Goal: Task Accomplishment & Management: Use online tool/utility

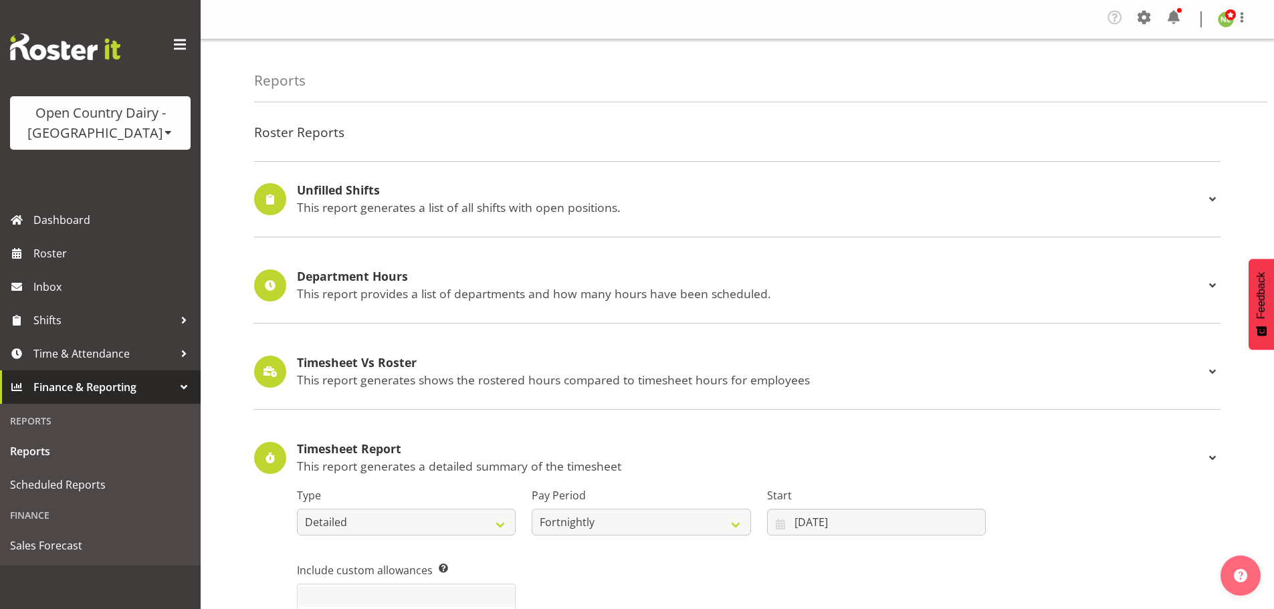
select select "detailed"
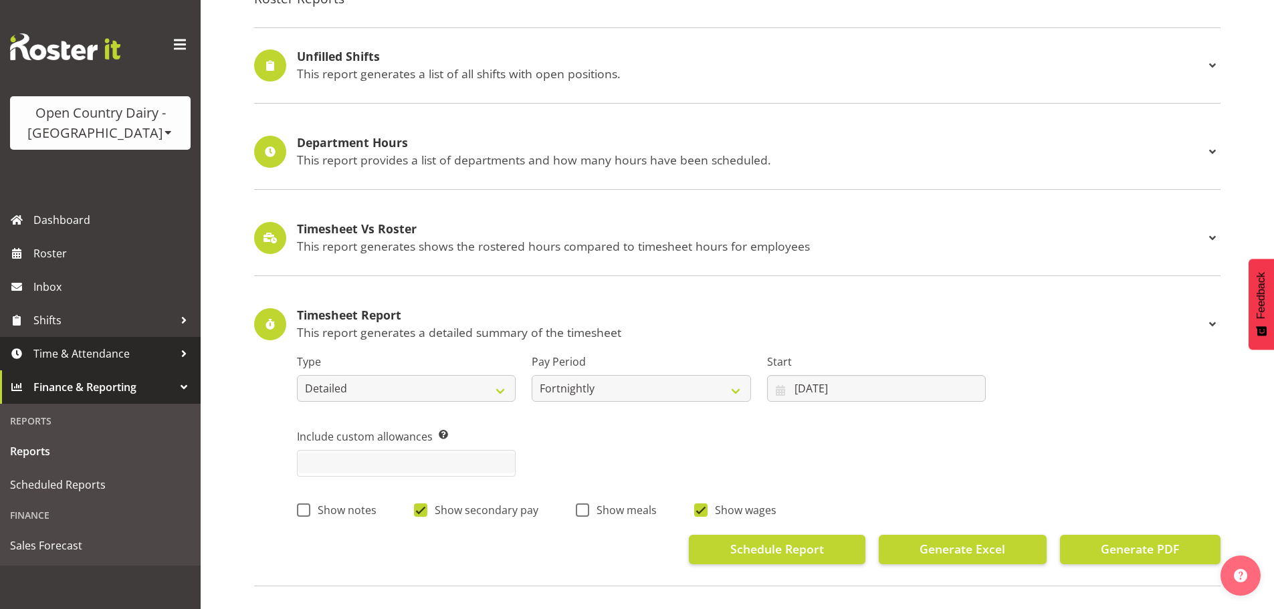
click at [102, 339] on link "Time & Attendance" at bounding box center [100, 353] width 201 height 33
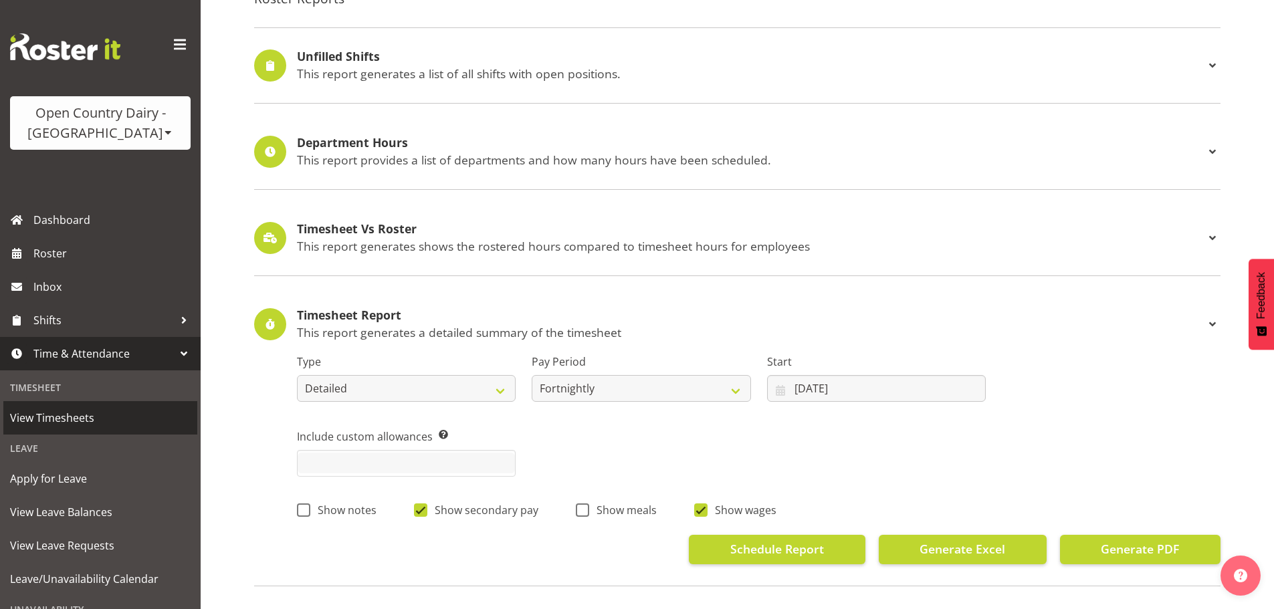
click at [79, 410] on span "View Timesheets" at bounding box center [100, 418] width 181 height 20
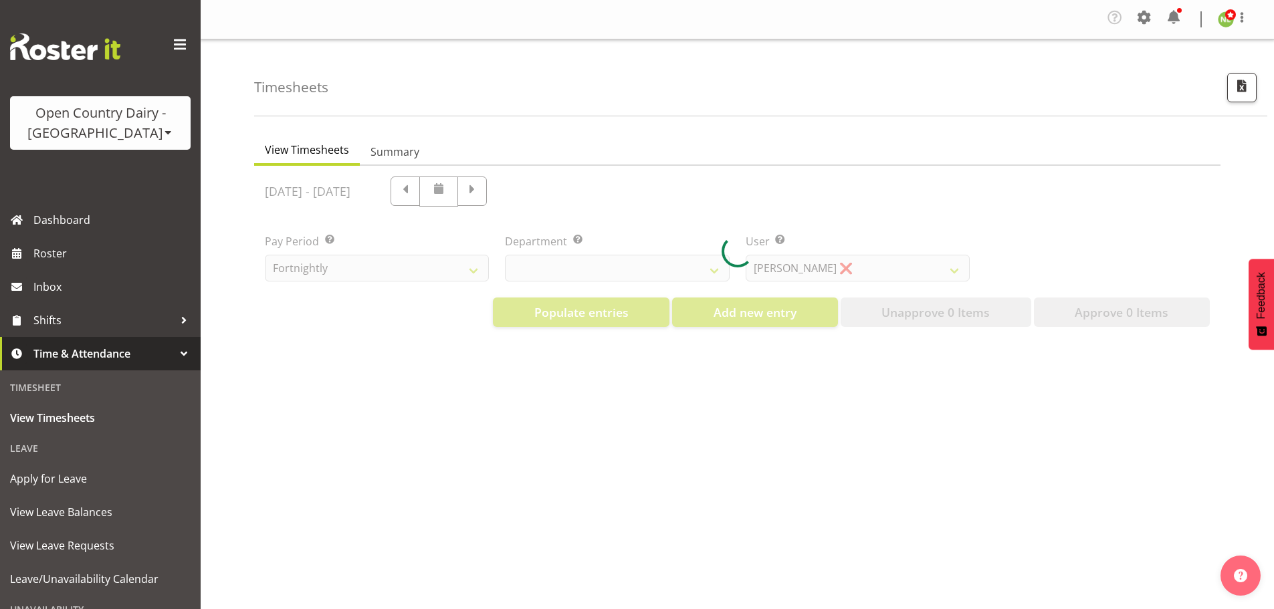
select select "733"
select select "7414"
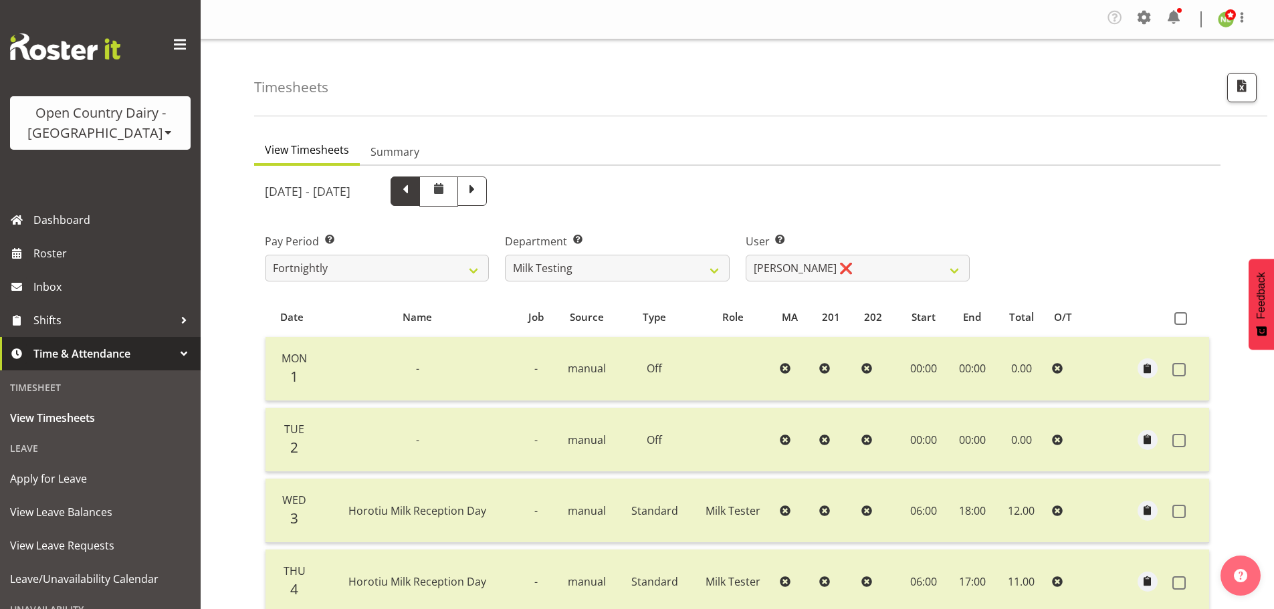
drag, startPoint x: 512, startPoint y: 181, endPoint x: 511, endPoint y: 190, distance: 9.4
click at [420, 183] on span at bounding box center [404, 190] width 29 height 29
select select
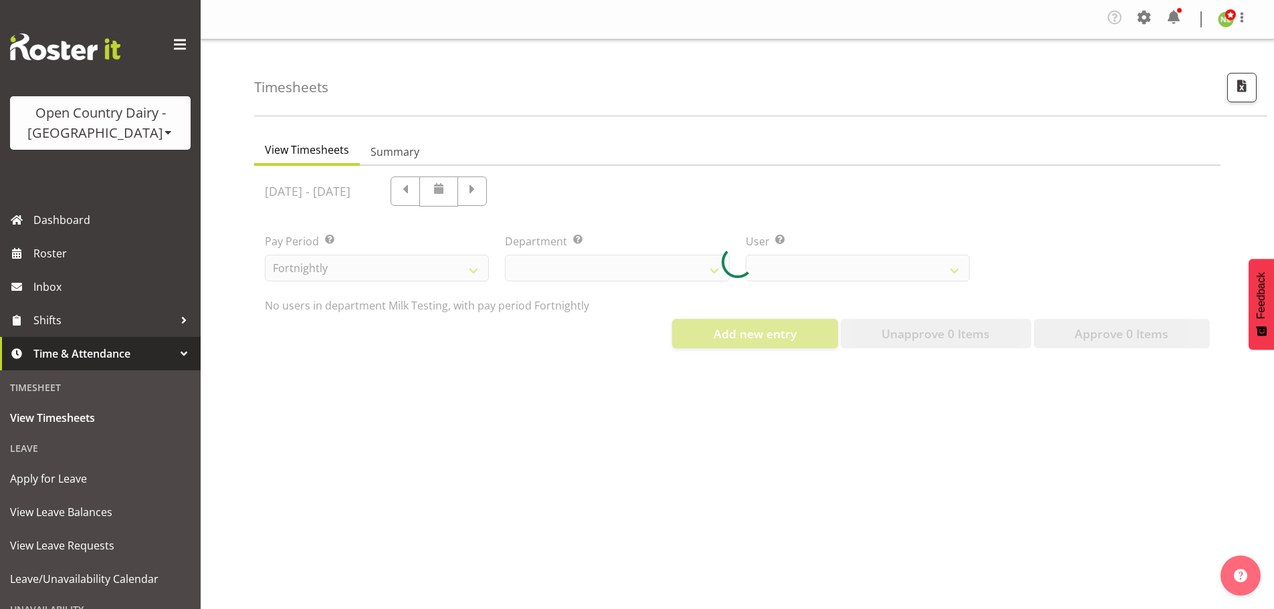
select select "733"
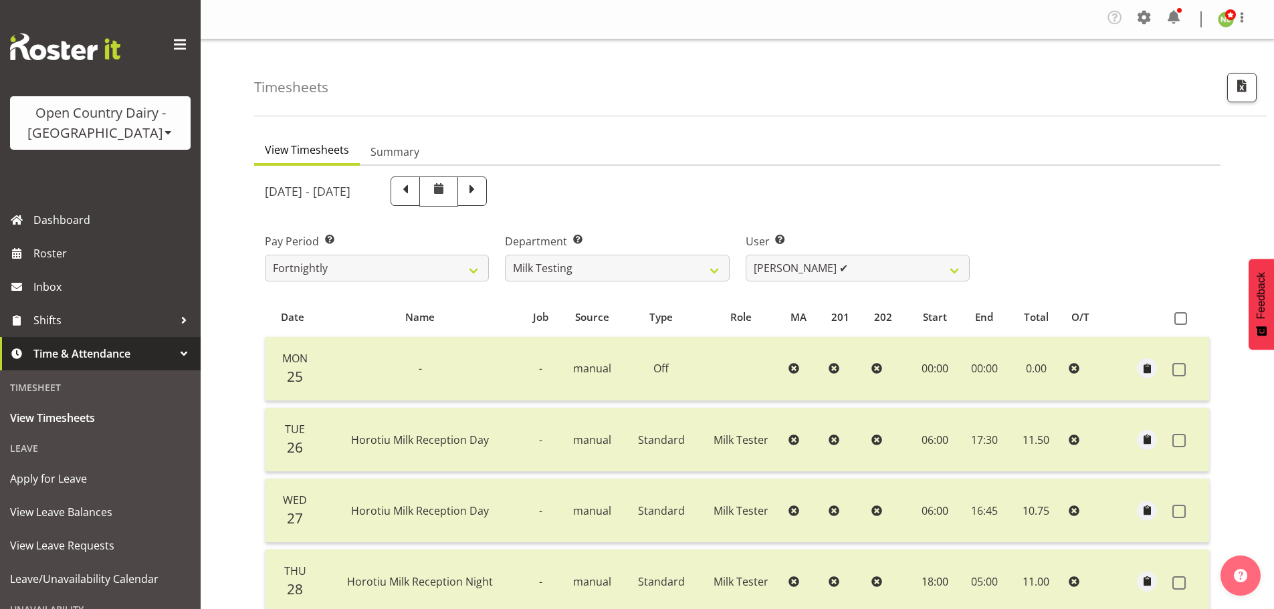
click at [487, 195] on div "August 25th - August 31st 2025 Pay Period Select which pay period you would lik…" at bounding box center [737, 540] width 945 height 745
click at [414, 192] on span at bounding box center [404, 189] width 17 height 17
select select
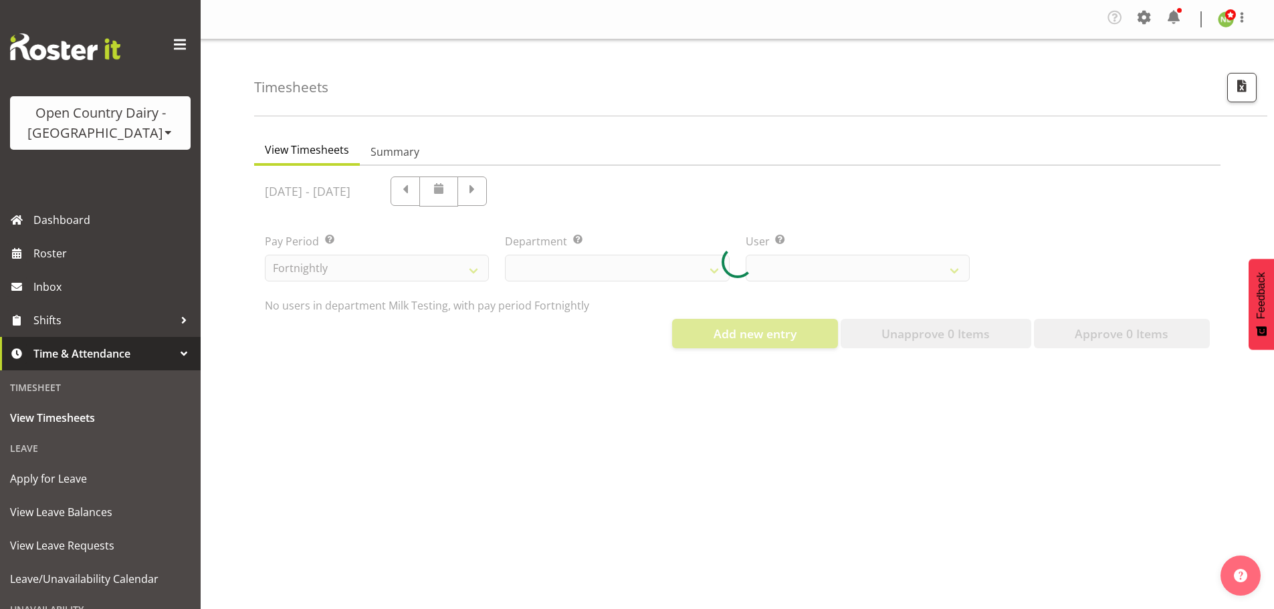
select select "733"
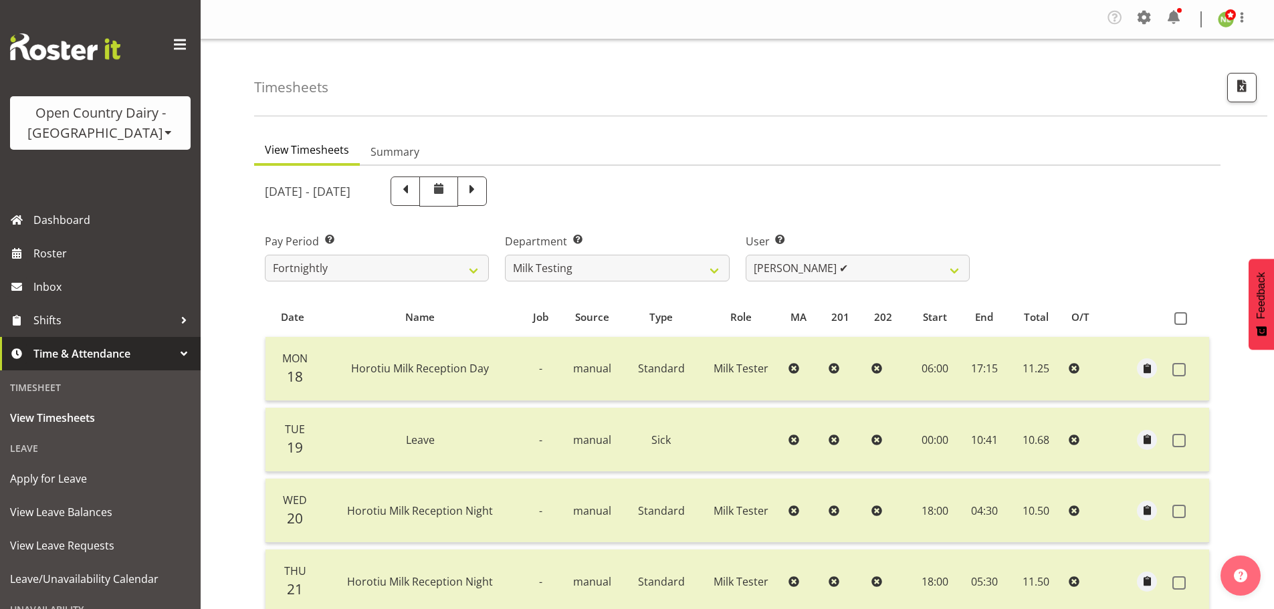
click at [414, 197] on span at bounding box center [404, 189] width 17 height 17
select select
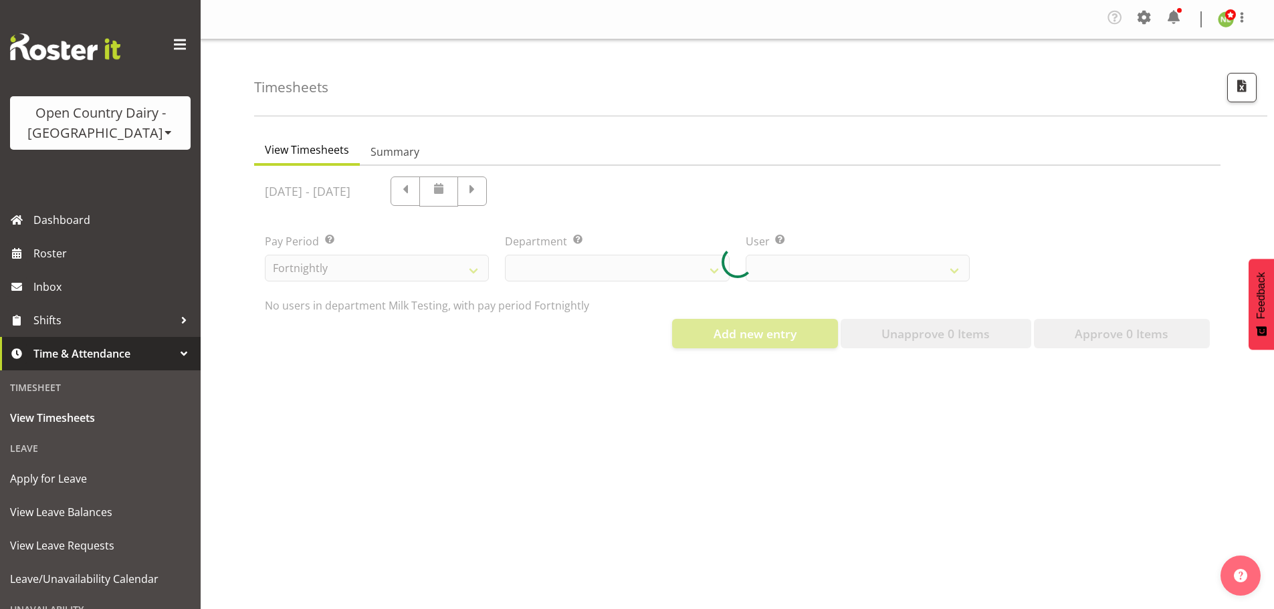
select select "733"
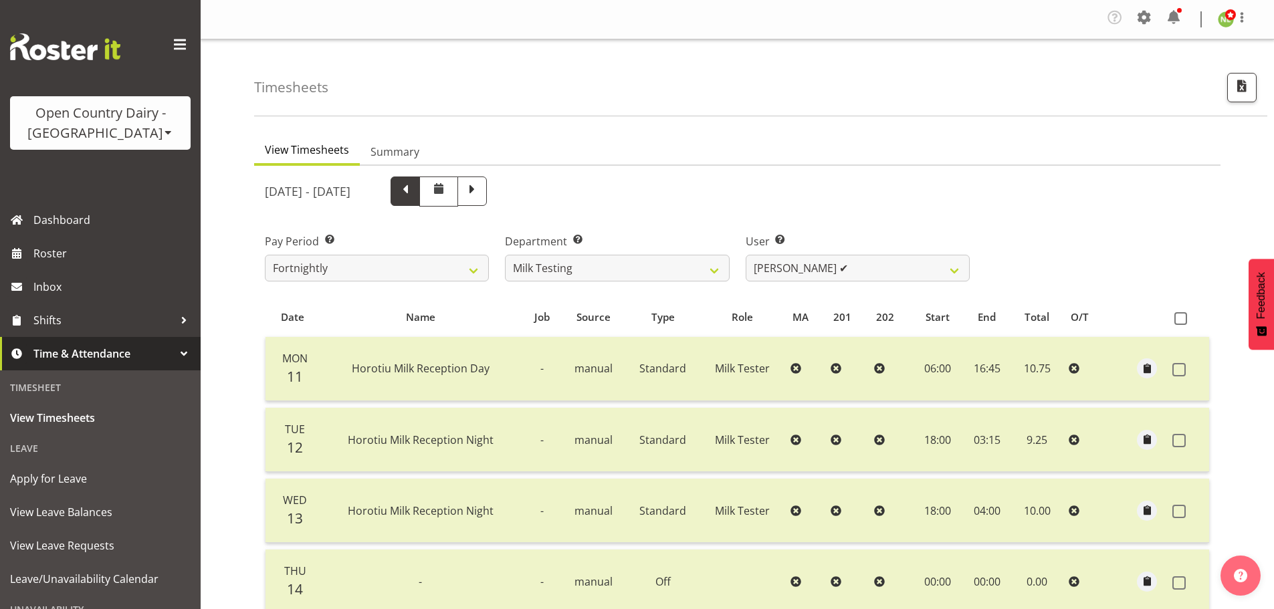
click at [414, 191] on span at bounding box center [404, 189] width 17 height 17
select select
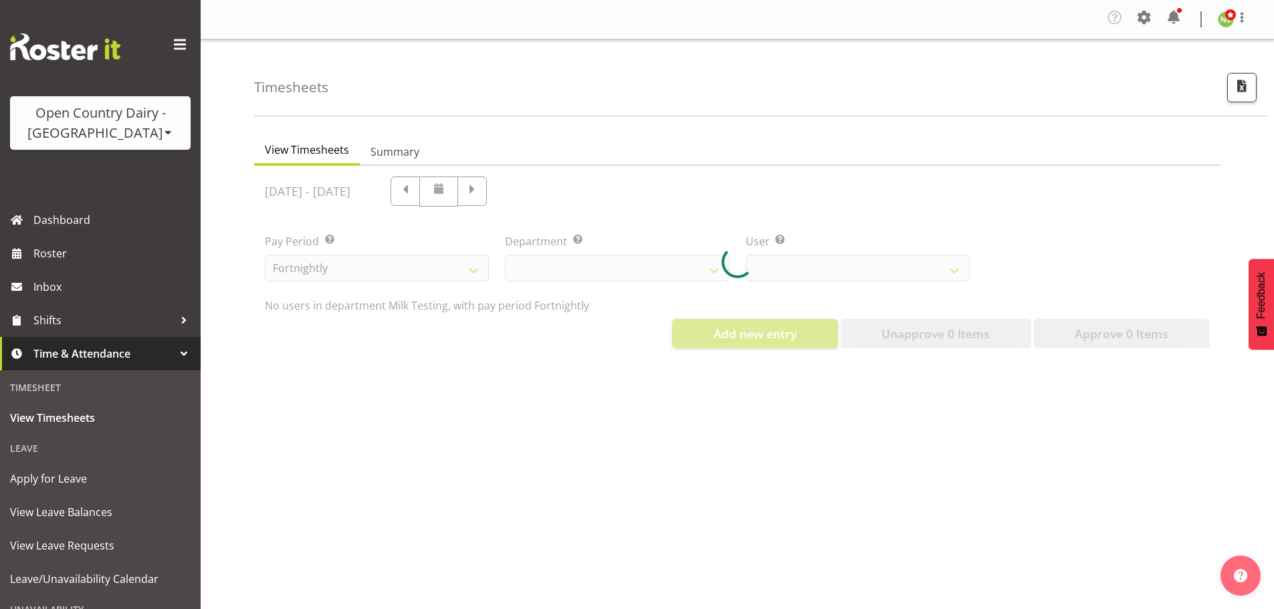
select select "733"
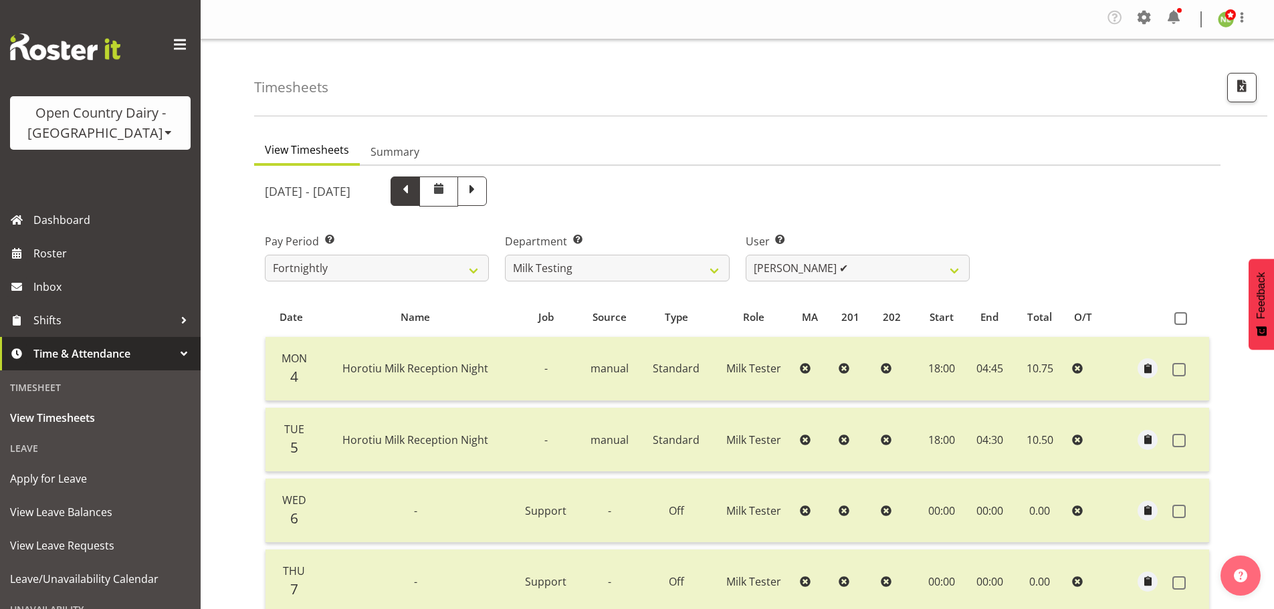
click at [414, 189] on span at bounding box center [404, 189] width 17 height 17
select select
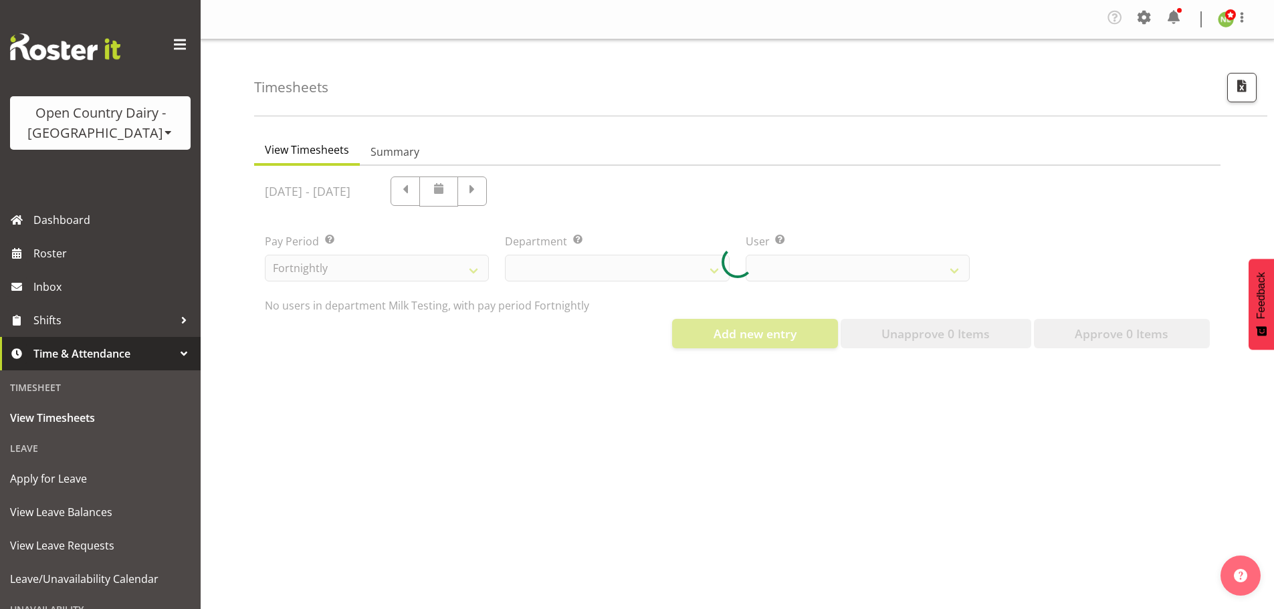
select select "733"
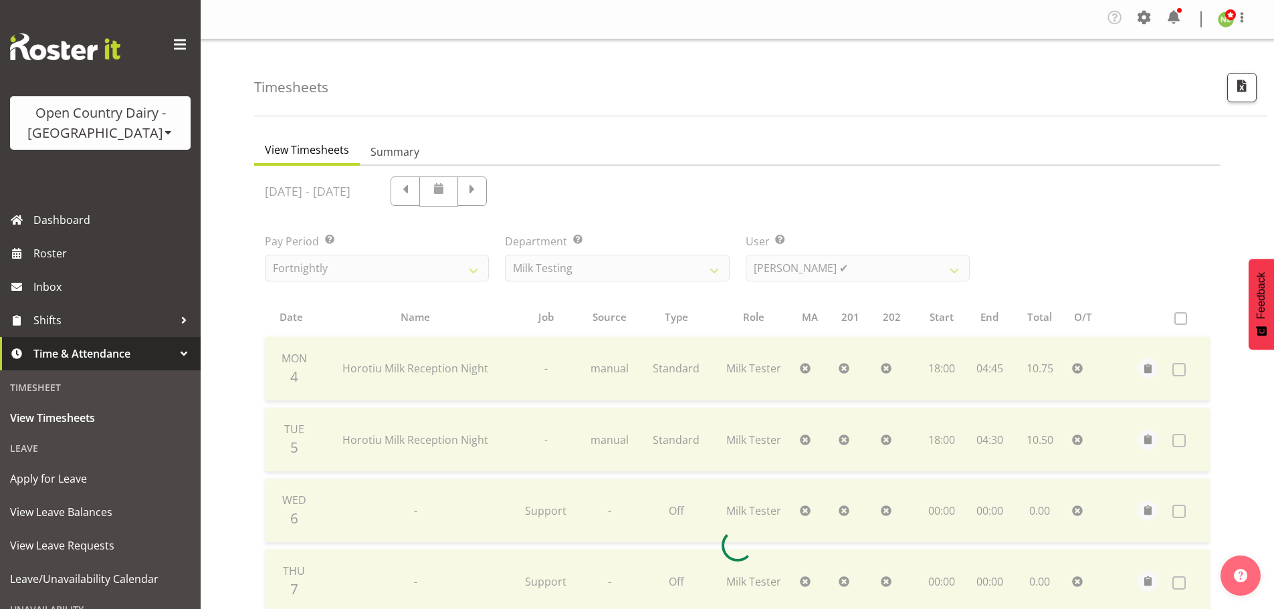
click at [468, 186] on div "July 28th - August 3rd 2025 Pay Period Select which pay period you would like t…" at bounding box center [737, 540] width 945 height 745
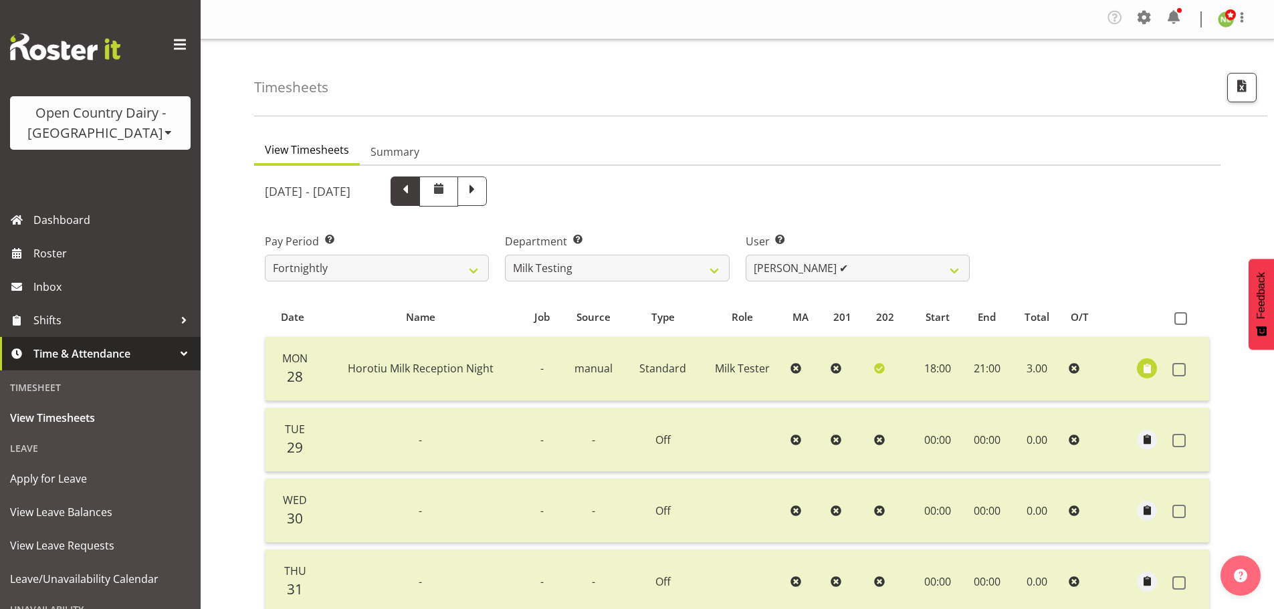
click at [414, 194] on span at bounding box center [404, 189] width 17 height 17
select select
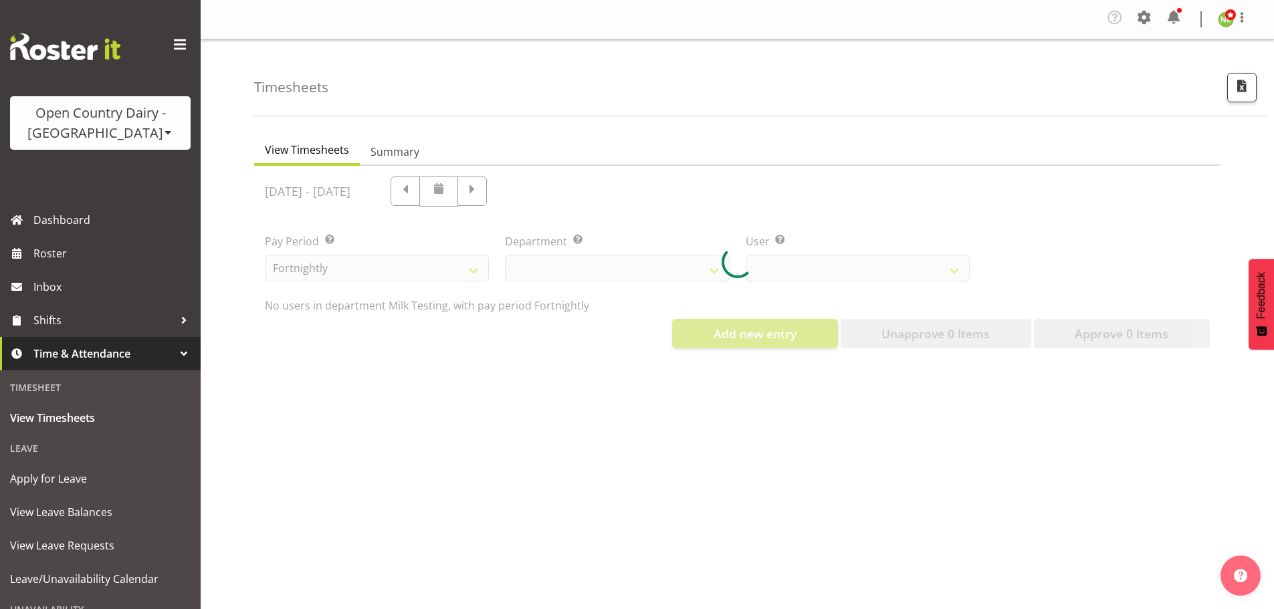
click at [453, 181] on div at bounding box center [737, 262] width 966 height 193
select select "733"
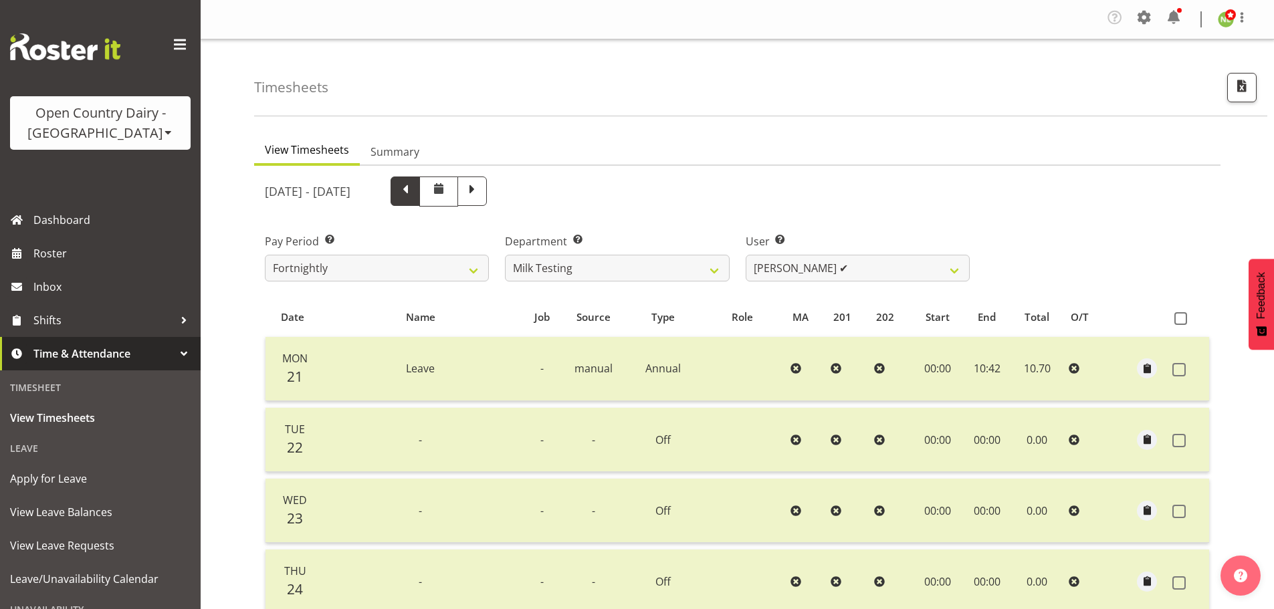
click at [414, 188] on span at bounding box center [404, 189] width 17 height 17
select select
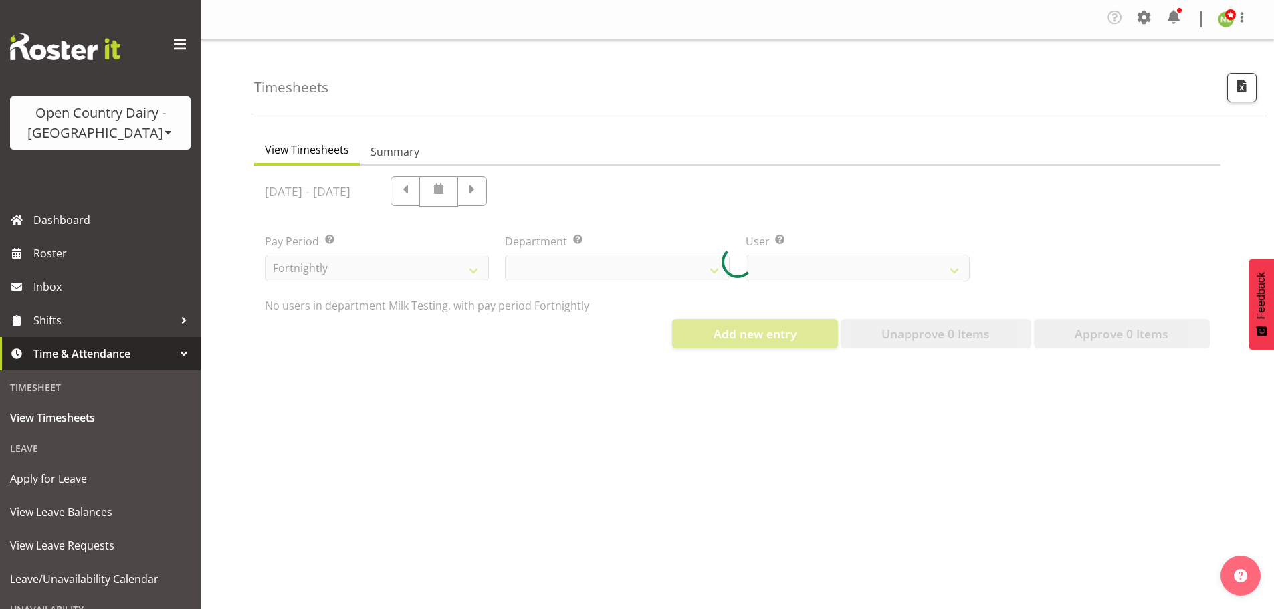
click at [450, 184] on div at bounding box center [737, 262] width 966 height 193
select select "733"
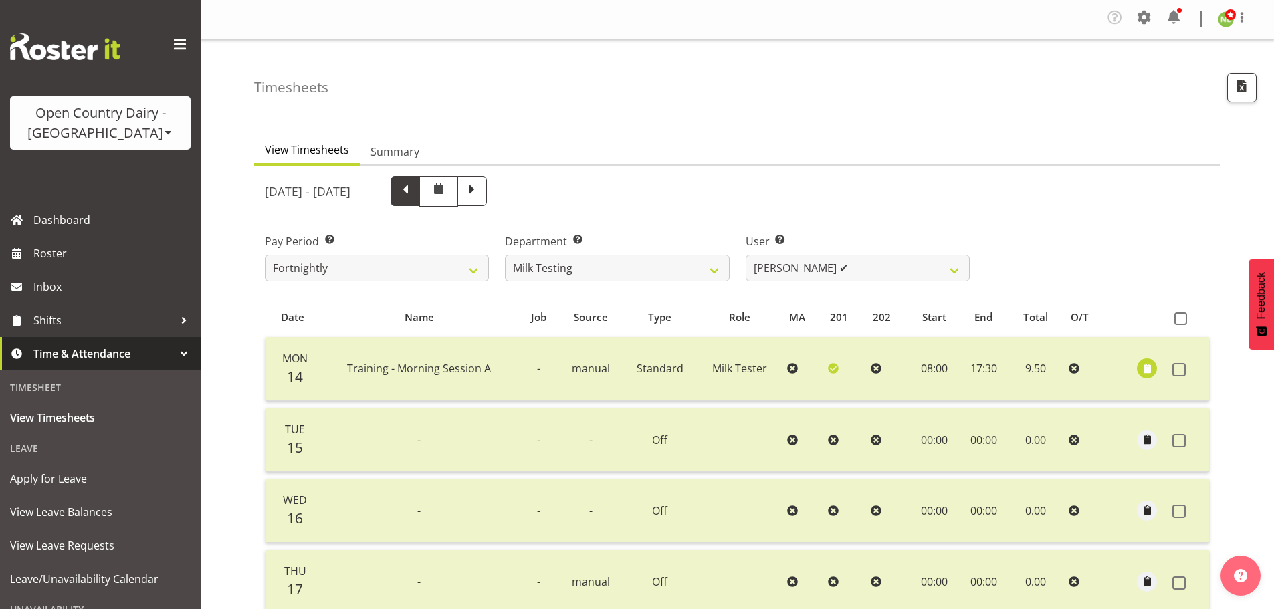
click at [420, 186] on span at bounding box center [404, 190] width 29 height 29
select select
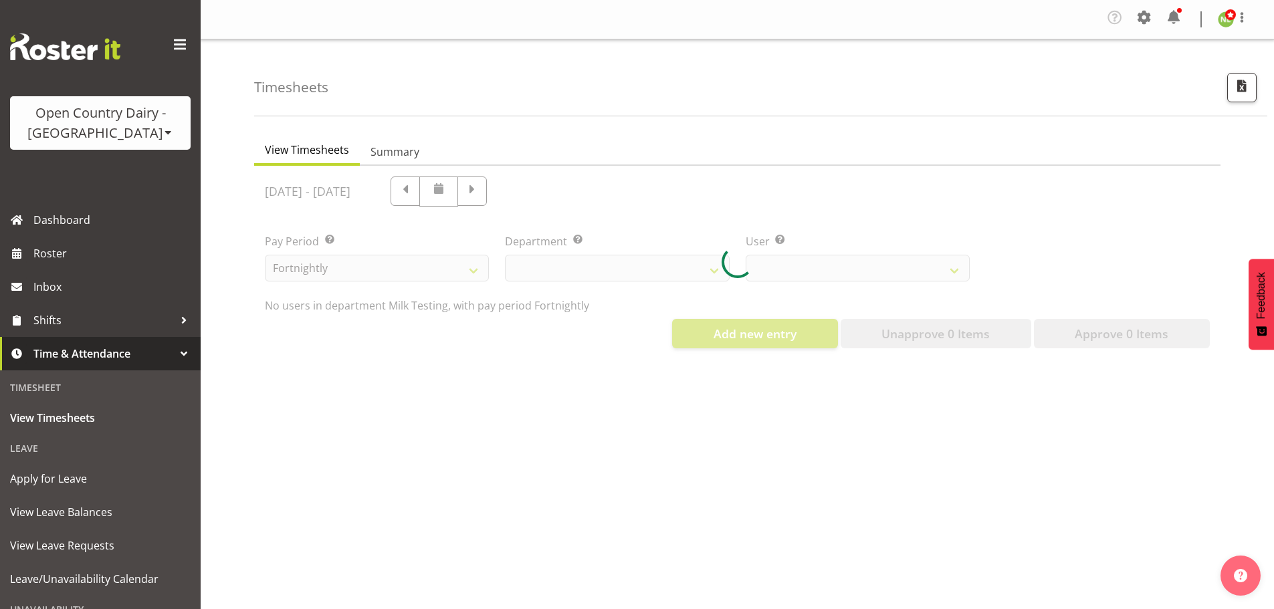
select select "733"
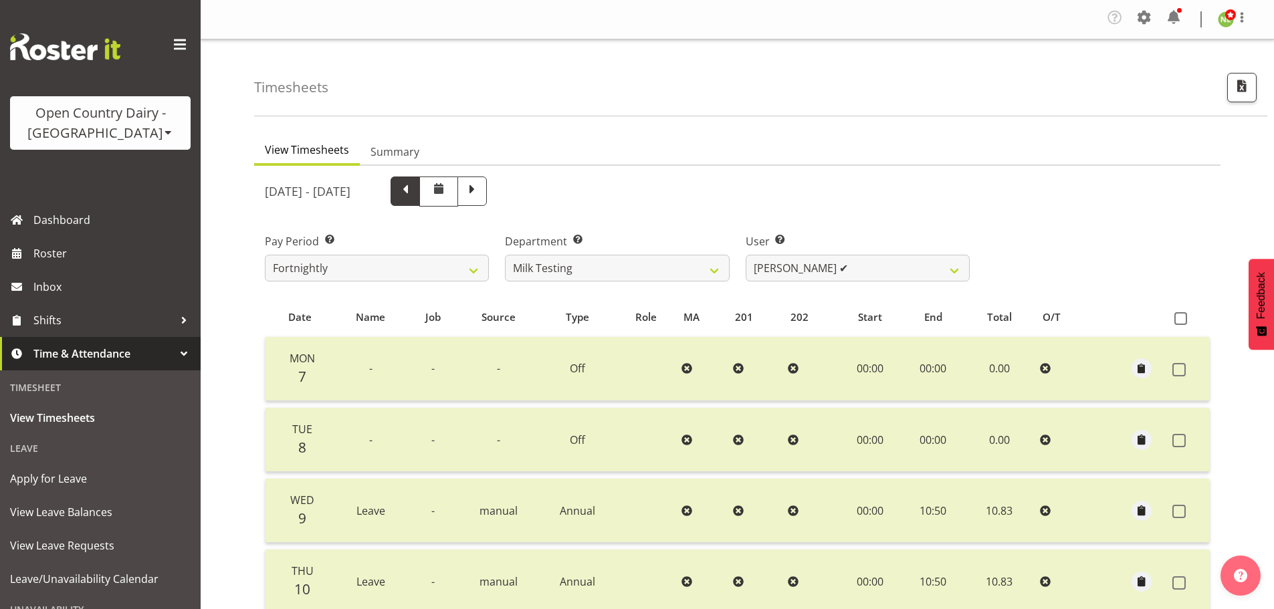
click at [414, 189] on span at bounding box center [404, 189] width 17 height 17
select select
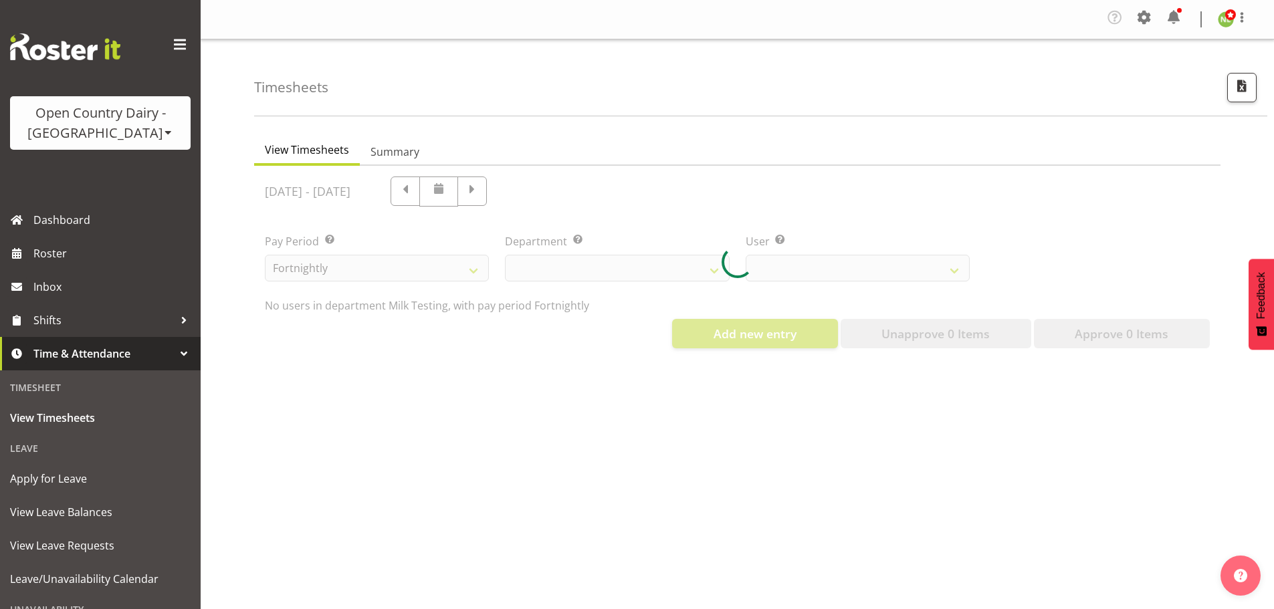
select select "733"
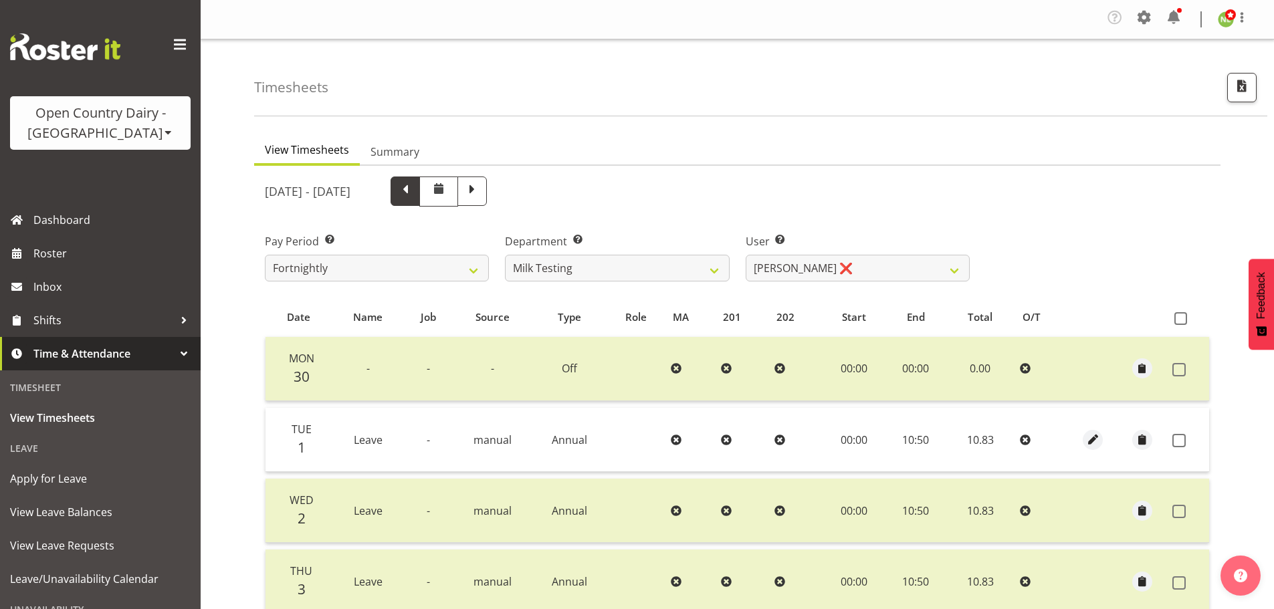
click at [414, 185] on span at bounding box center [404, 189] width 17 height 17
select select
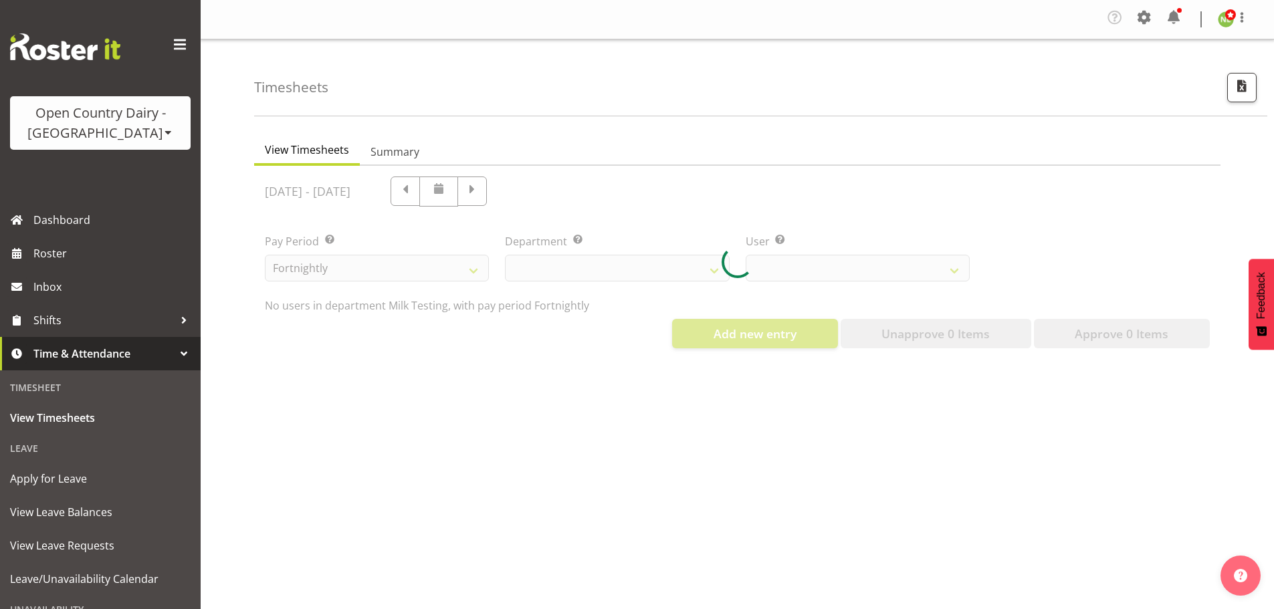
select select "733"
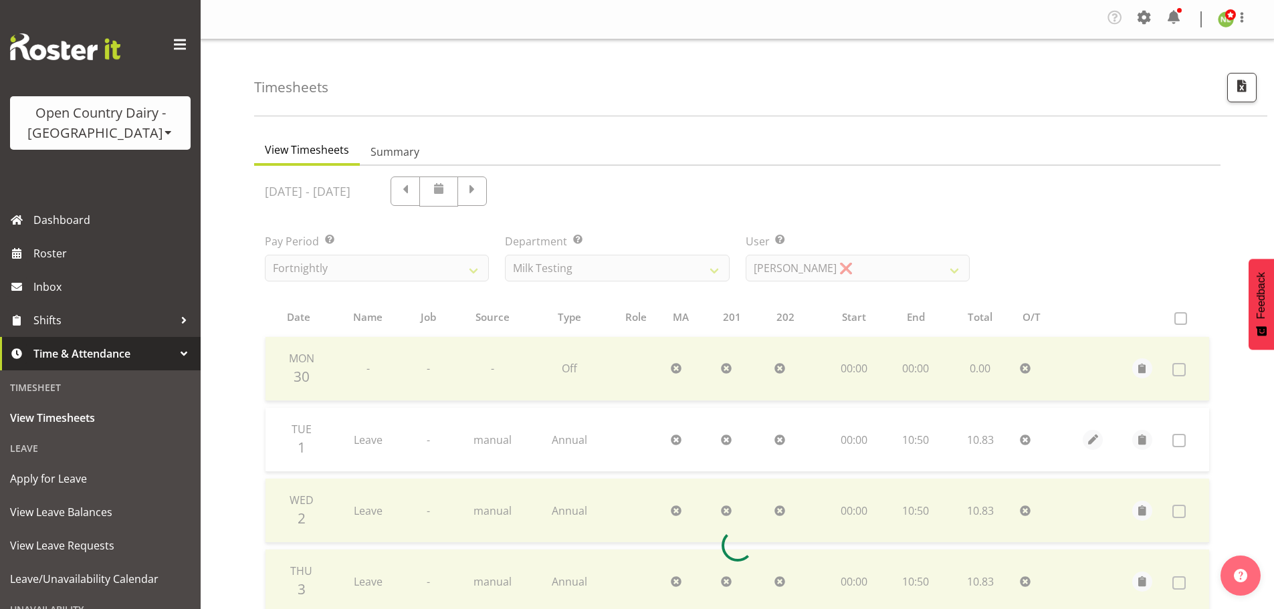
click at [464, 187] on div at bounding box center [737, 545] width 966 height 759
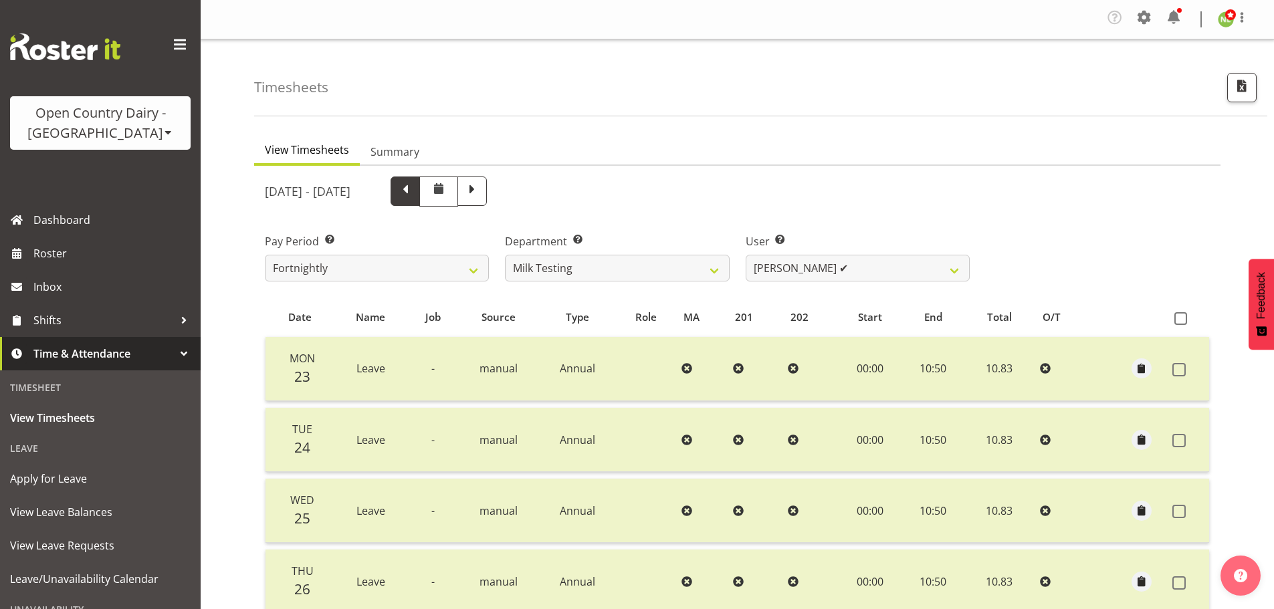
click at [414, 195] on span at bounding box center [404, 189] width 17 height 17
select select
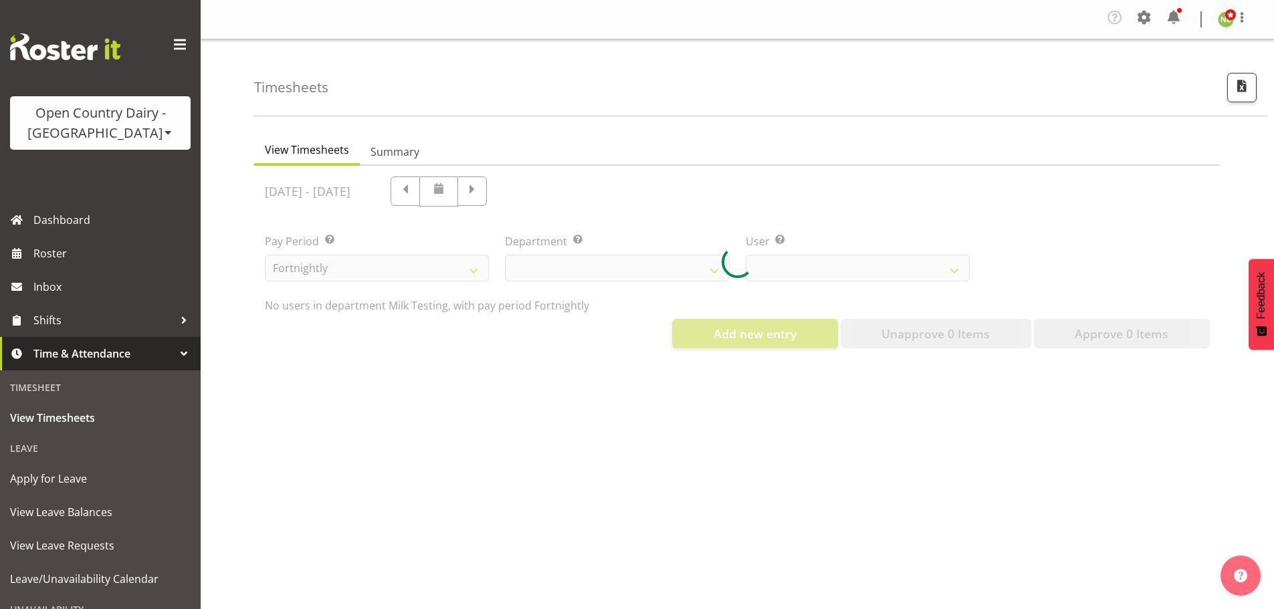
select select "733"
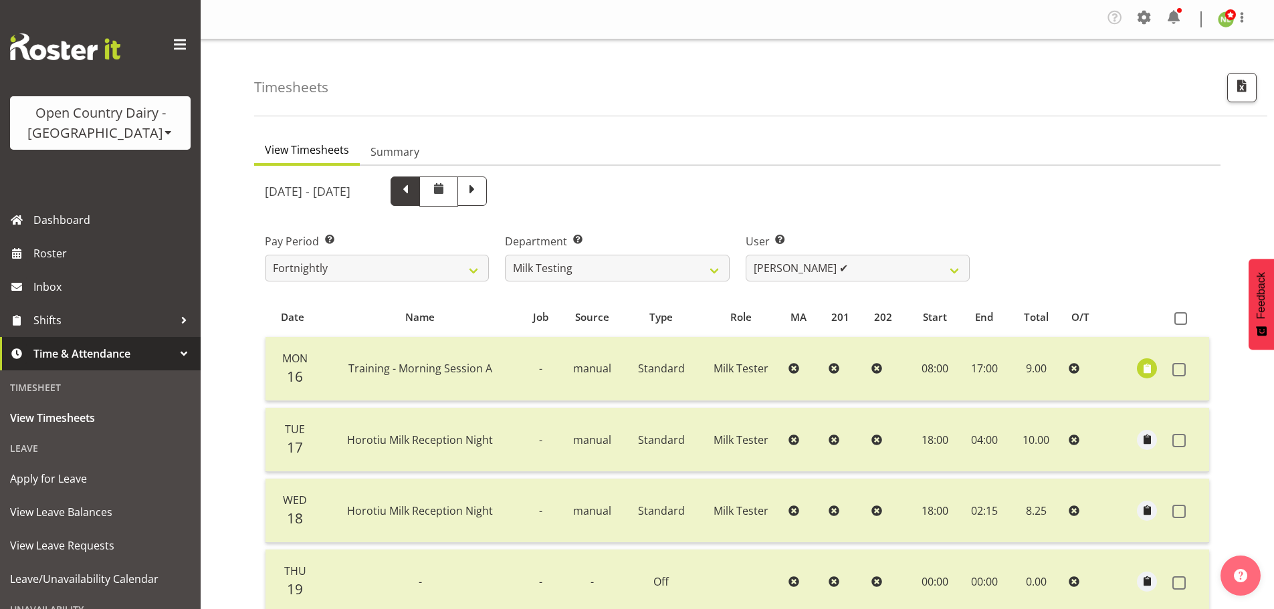
click at [414, 194] on span at bounding box center [404, 189] width 17 height 17
select select
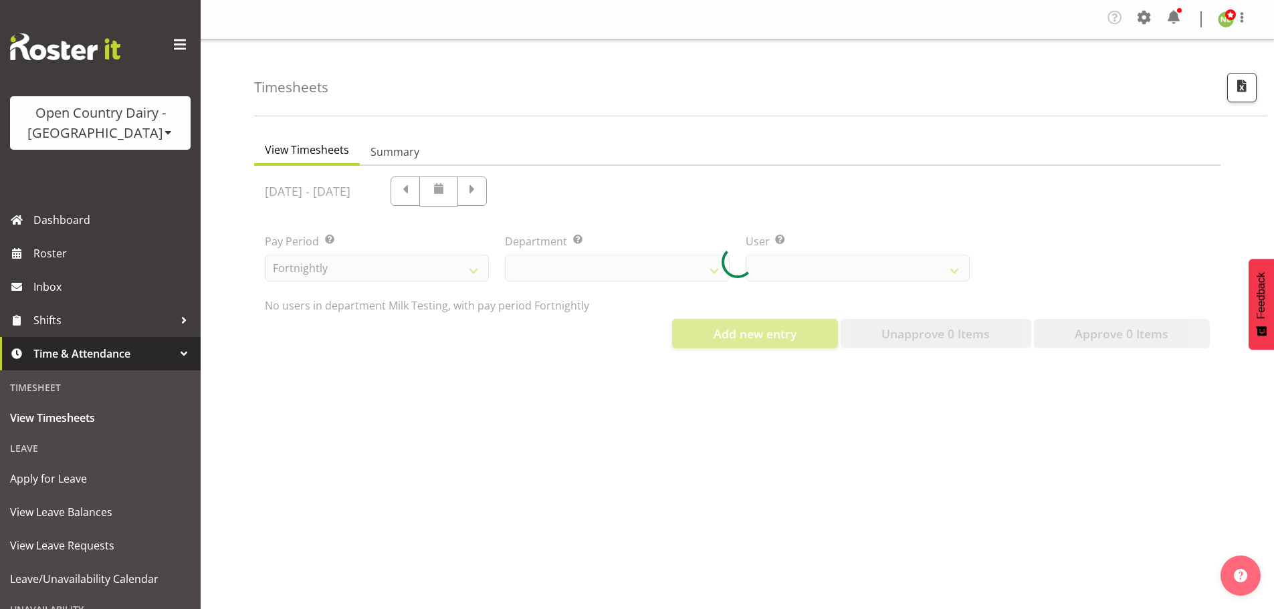
click at [453, 188] on div at bounding box center [737, 262] width 966 height 193
click at [449, 189] on div at bounding box center [737, 262] width 966 height 193
select select "733"
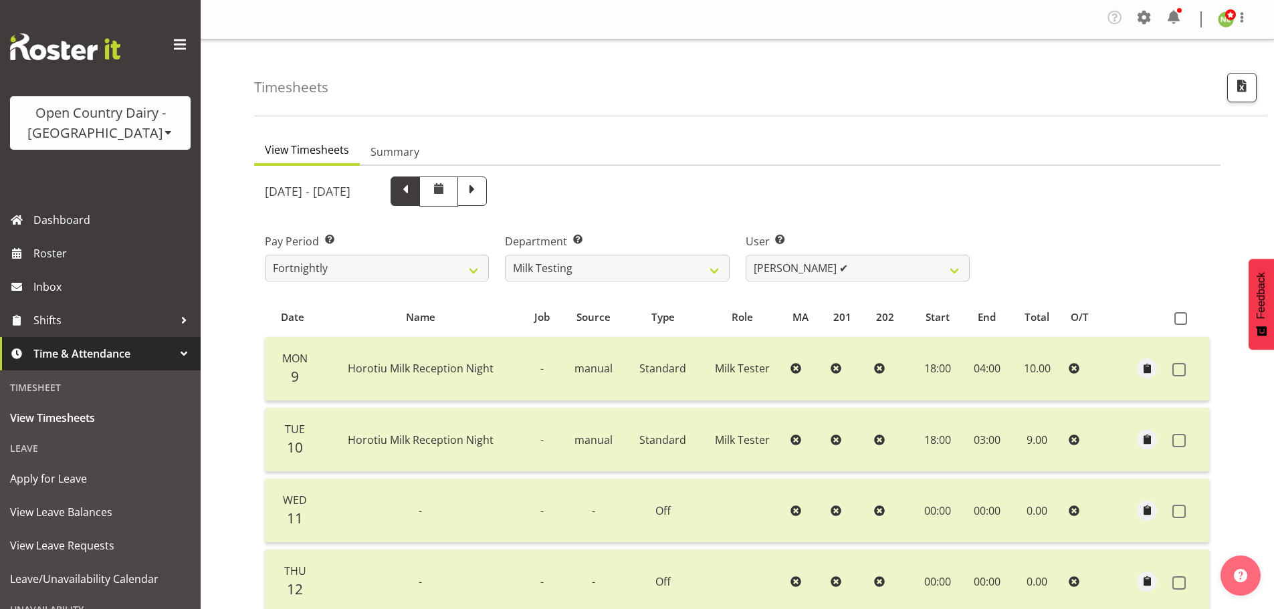
click at [414, 195] on span at bounding box center [404, 189] width 17 height 17
select select
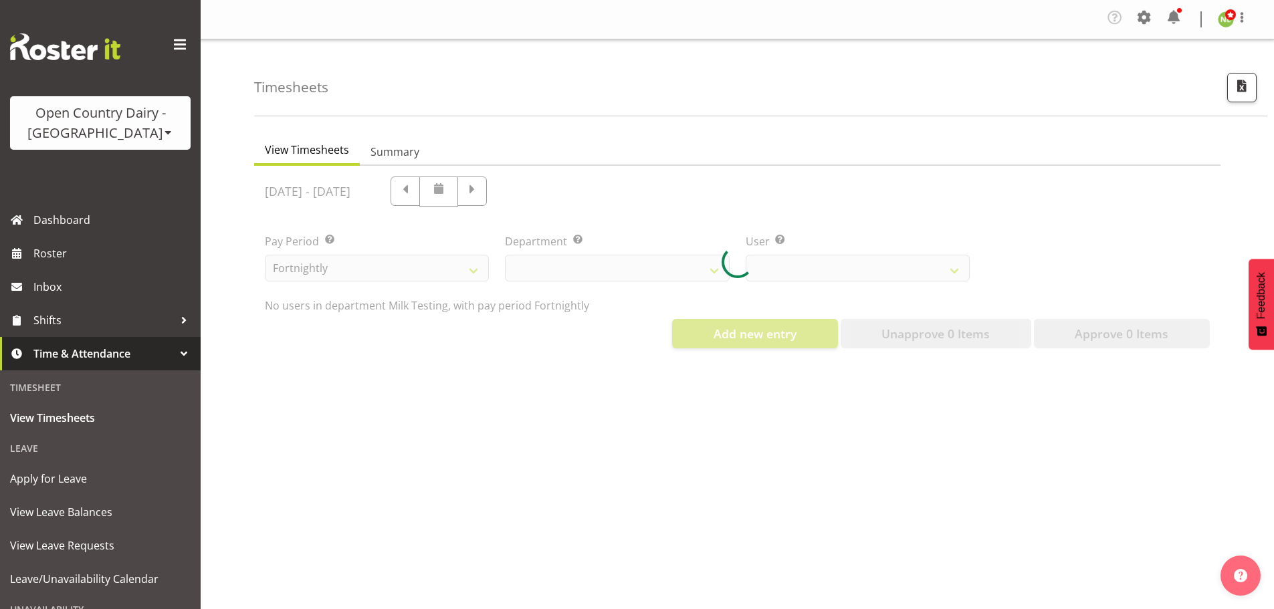
select select "733"
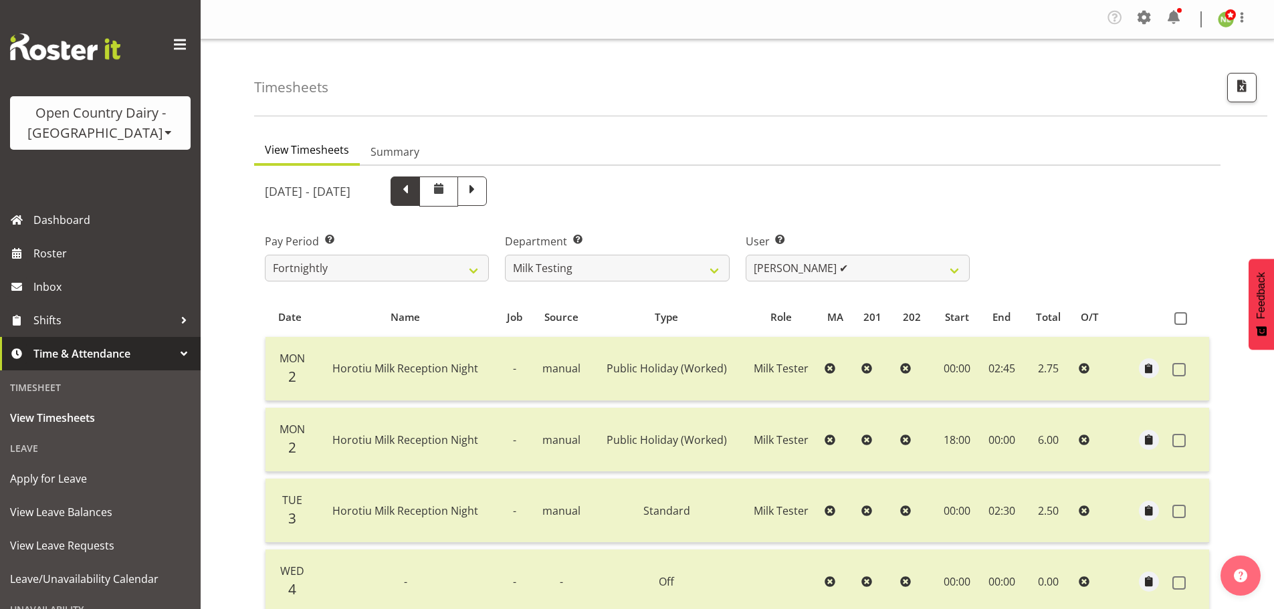
click at [414, 189] on span at bounding box center [404, 189] width 17 height 17
select select
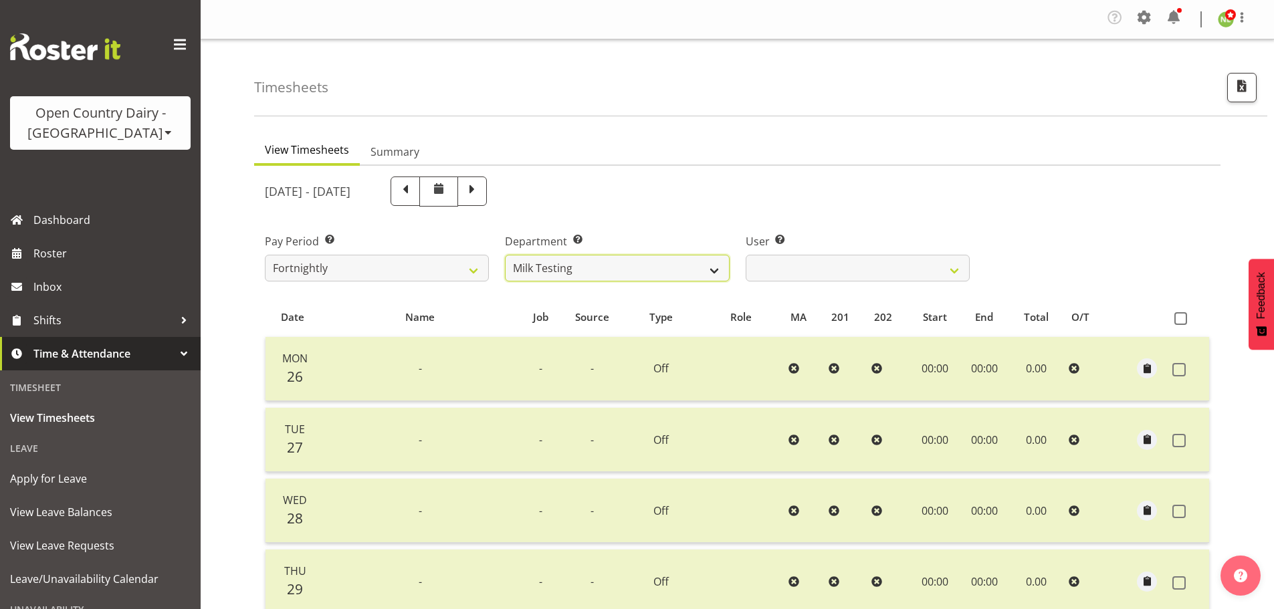
click at [603, 259] on select "701 702 703 704 705 706 707 708 709 710 711 712 713 714 715 716 717 718 719 720" at bounding box center [617, 268] width 224 height 27
select select "710"
click at [505, 255] on select "701 702 703 704 705 706 707 708 709 710 711 712 713 714 715 716 717 718 719 720" at bounding box center [617, 268] width 224 height 27
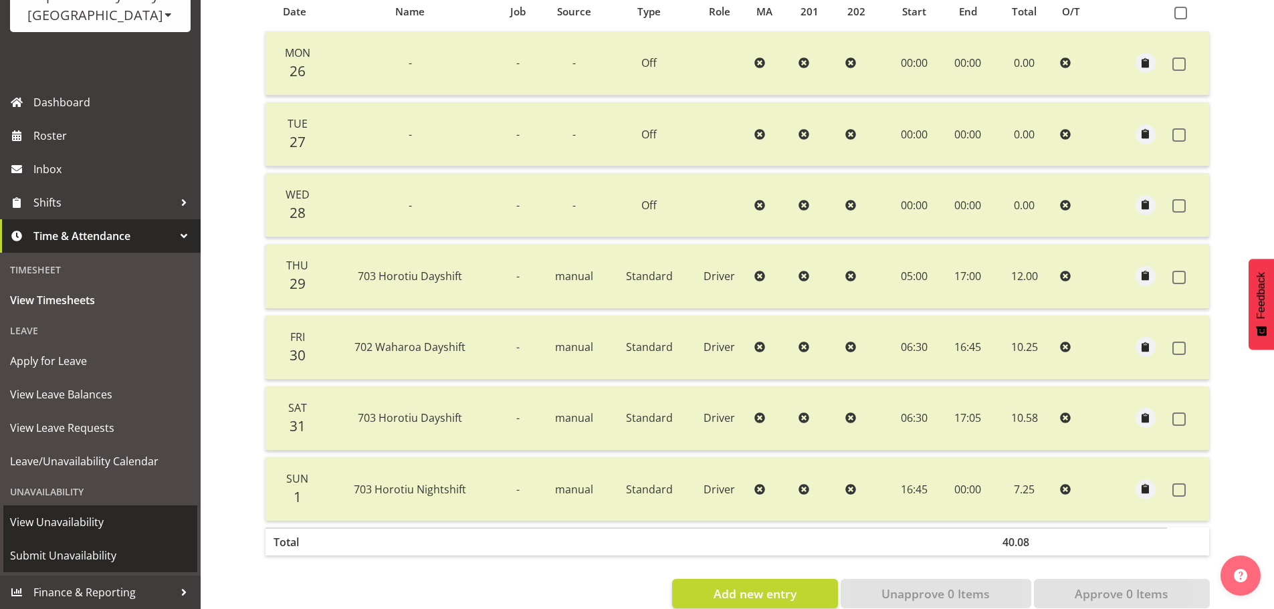
scroll to position [336, 0]
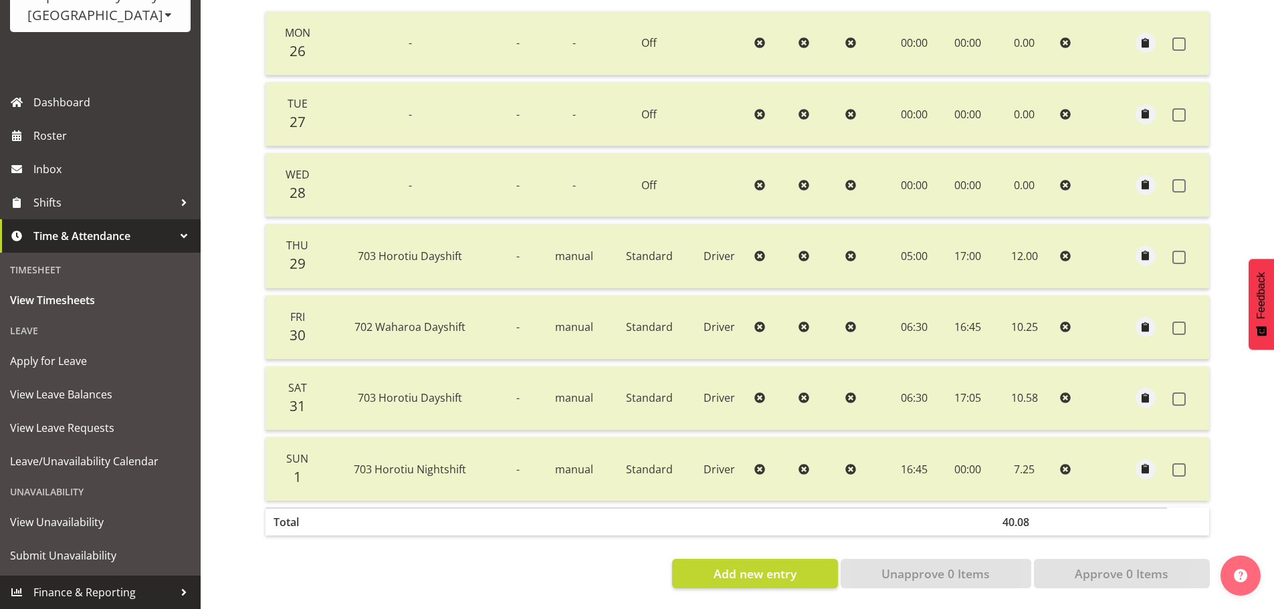
click at [106, 587] on span "Finance & Reporting" at bounding box center [103, 592] width 140 height 20
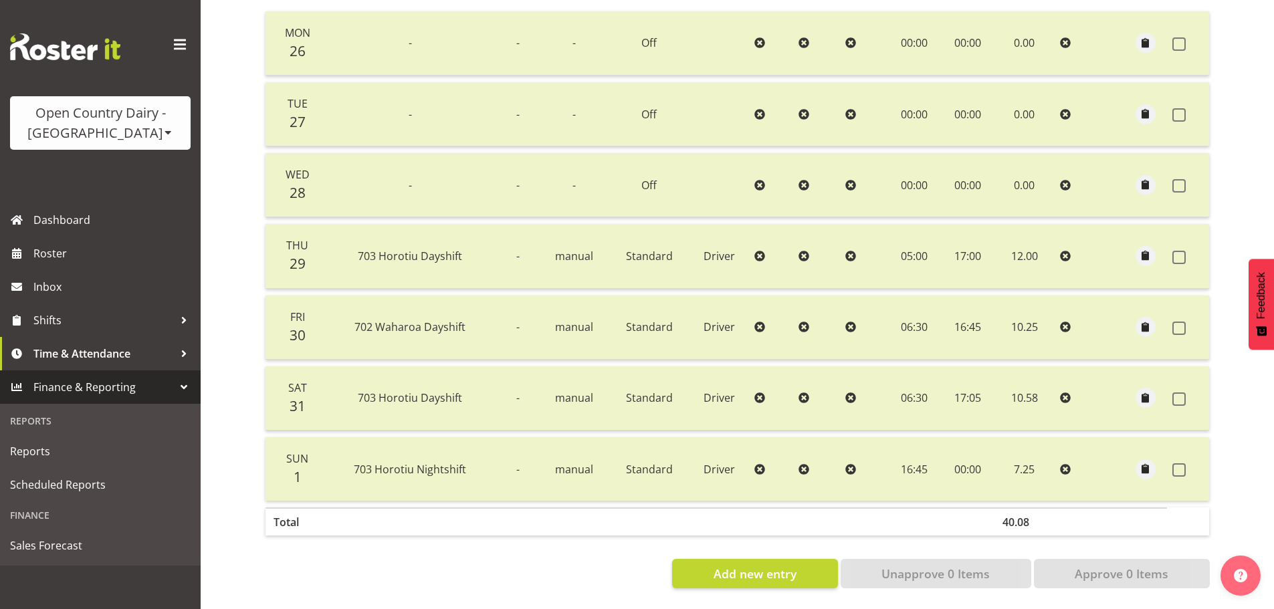
scroll to position [0, 0]
click at [72, 450] on span "Reports" at bounding box center [100, 451] width 181 height 20
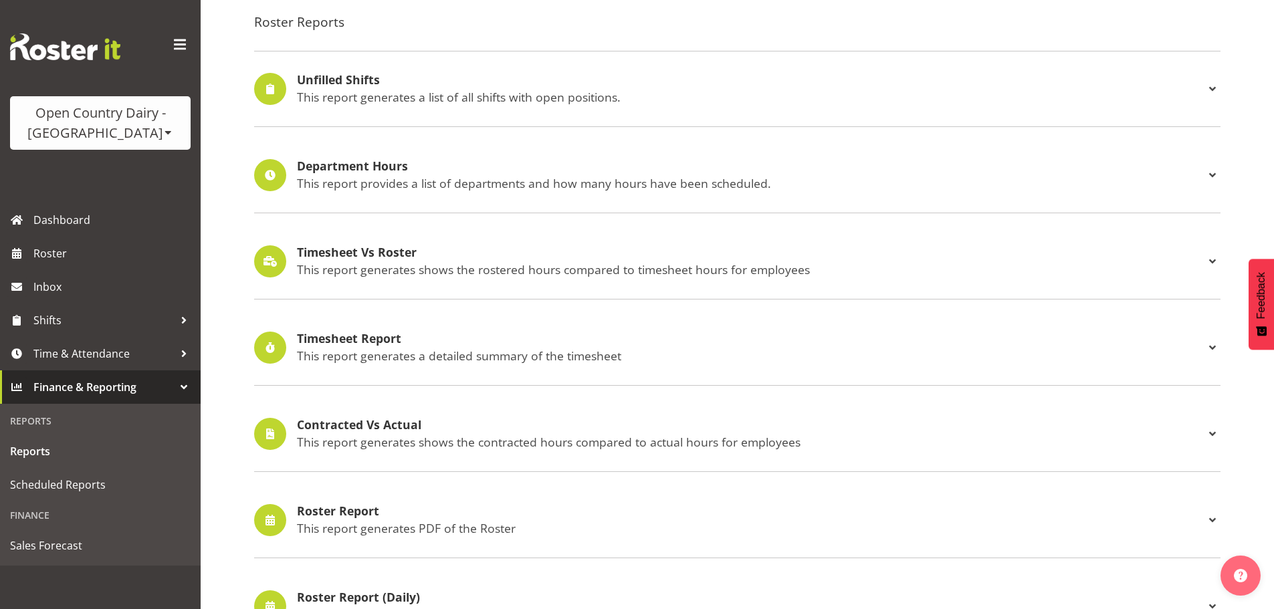
scroll to position [134, 0]
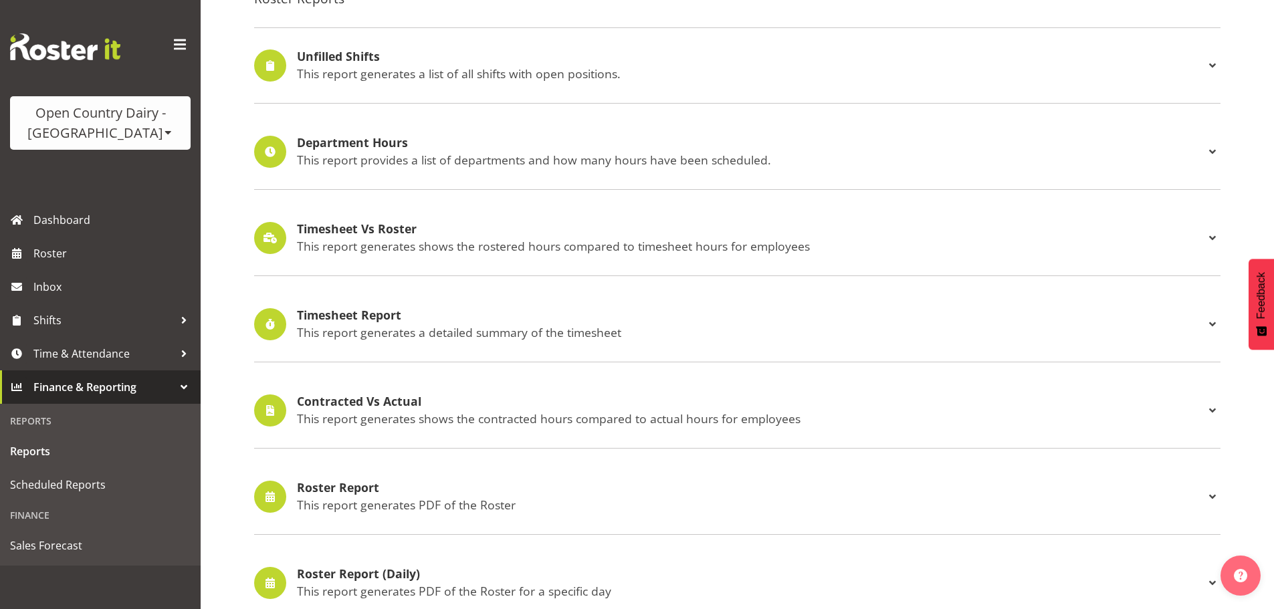
click at [383, 318] on h4 "Timesheet Report" at bounding box center [750, 315] width 907 height 13
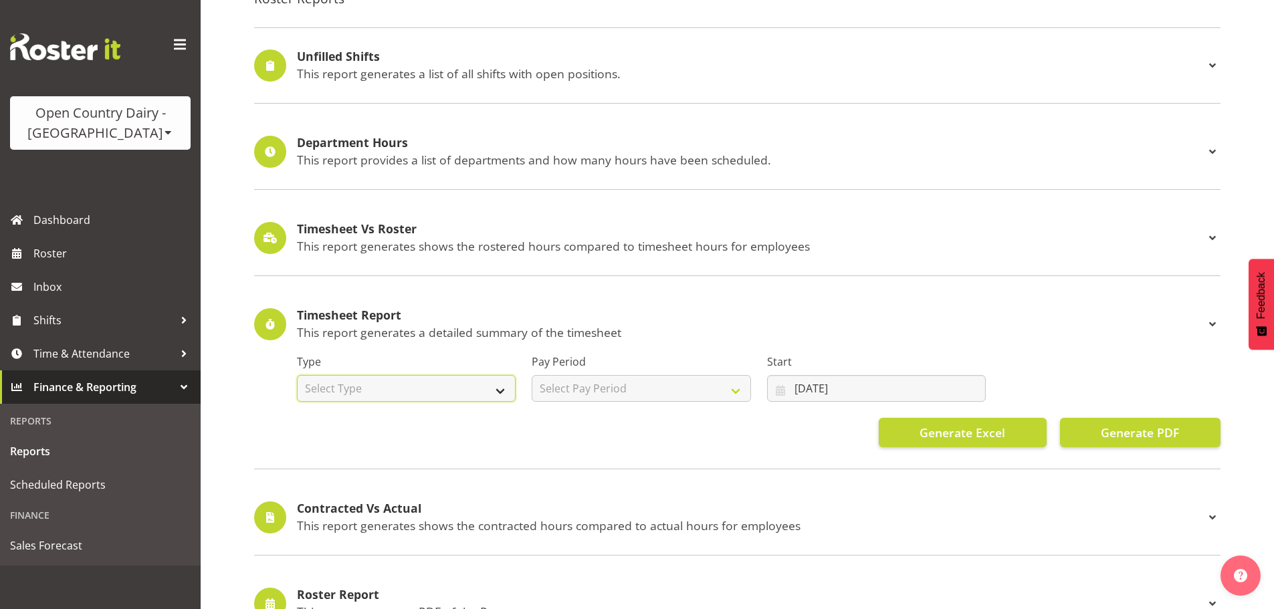
click at [477, 386] on select "Select Type Summary Detailed" at bounding box center [406, 388] width 219 height 27
select select "detailed"
click at [297, 375] on select "Select Type Summary Detailed" at bounding box center [406, 388] width 219 height 27
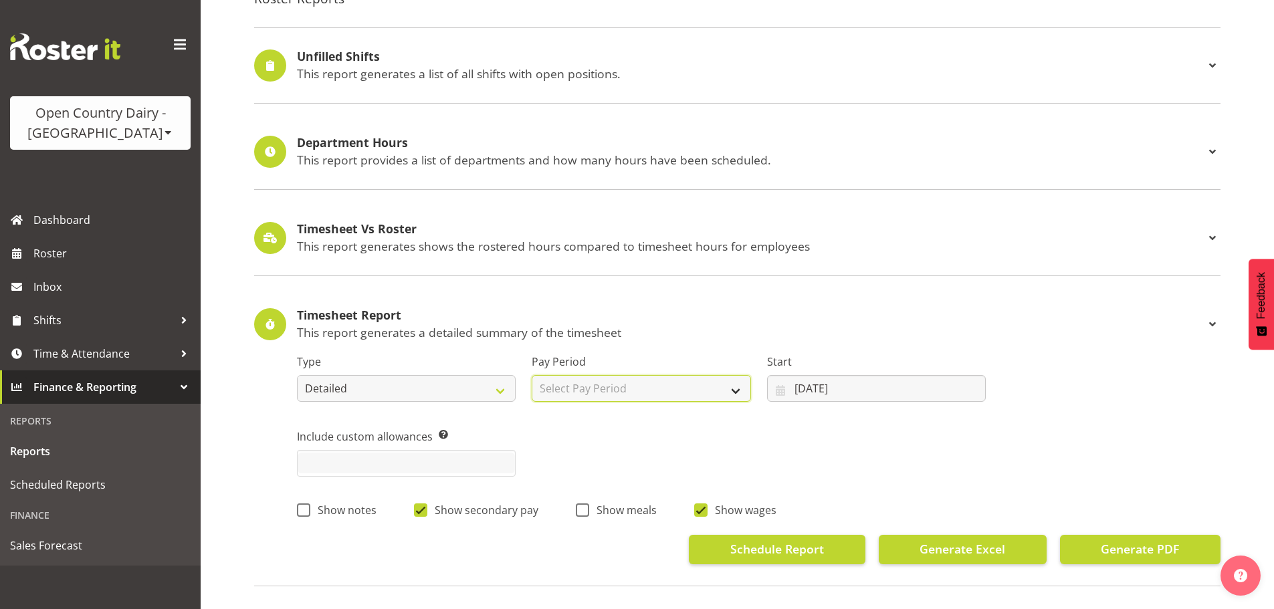
click at [607, 391] on select "Select Pay Period Fortnightly" at bounding box center [640, 388] width 219 height 27
select select "145"
click at [531, 375] on select "Select Pay Period Fortnightly" at bounding box center [640, 388] width 219 height 27
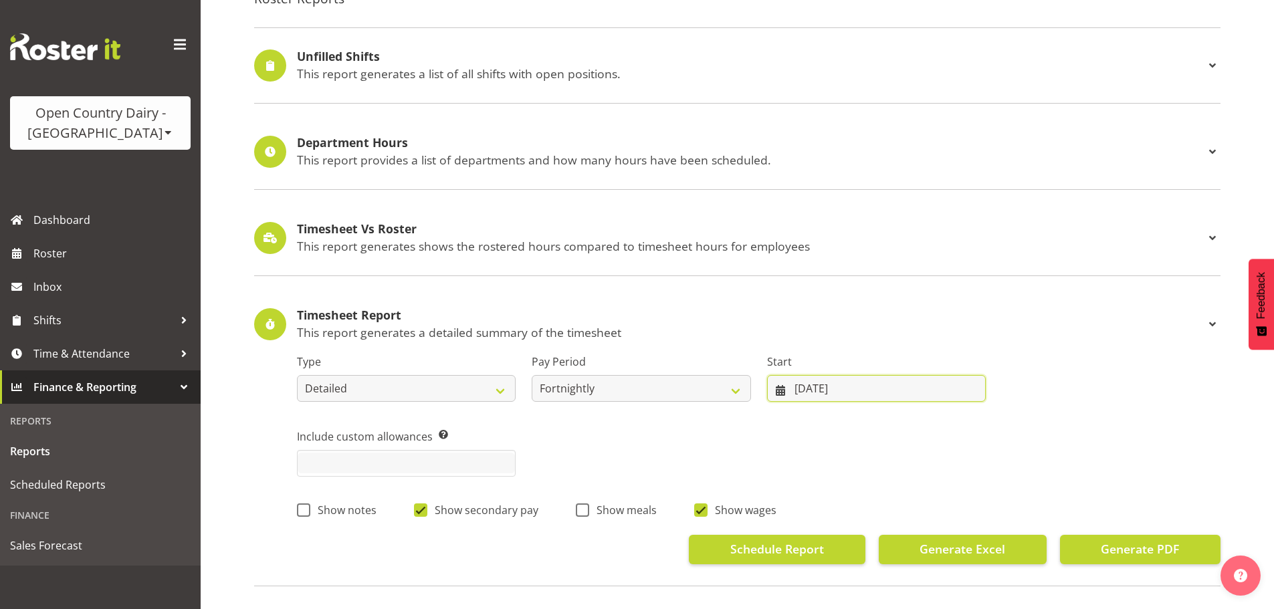
click at [801, 382] on input "[DATE]" at bounding box center [876, 388] width 219 height 27
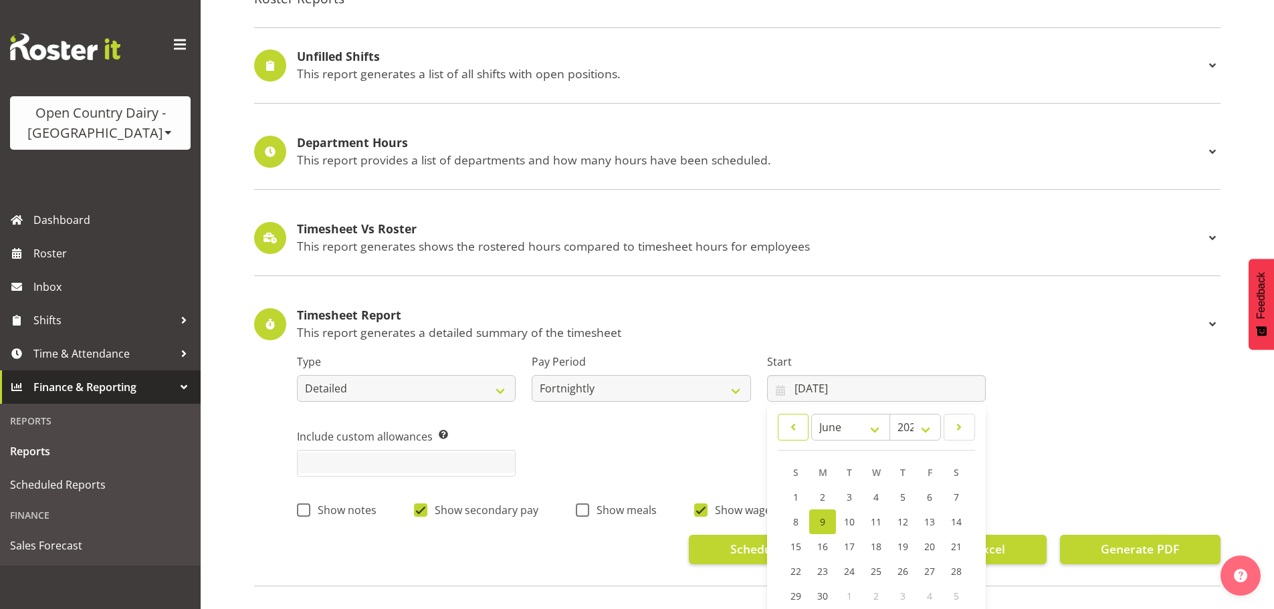
click at [797, 432] on span at bounding box center [793, 427] width 14 height 16
select select "4"
click at [816, 598] on link "26" at bounding box center [822, 596] width 27 height 25
type input "26/05/2025"
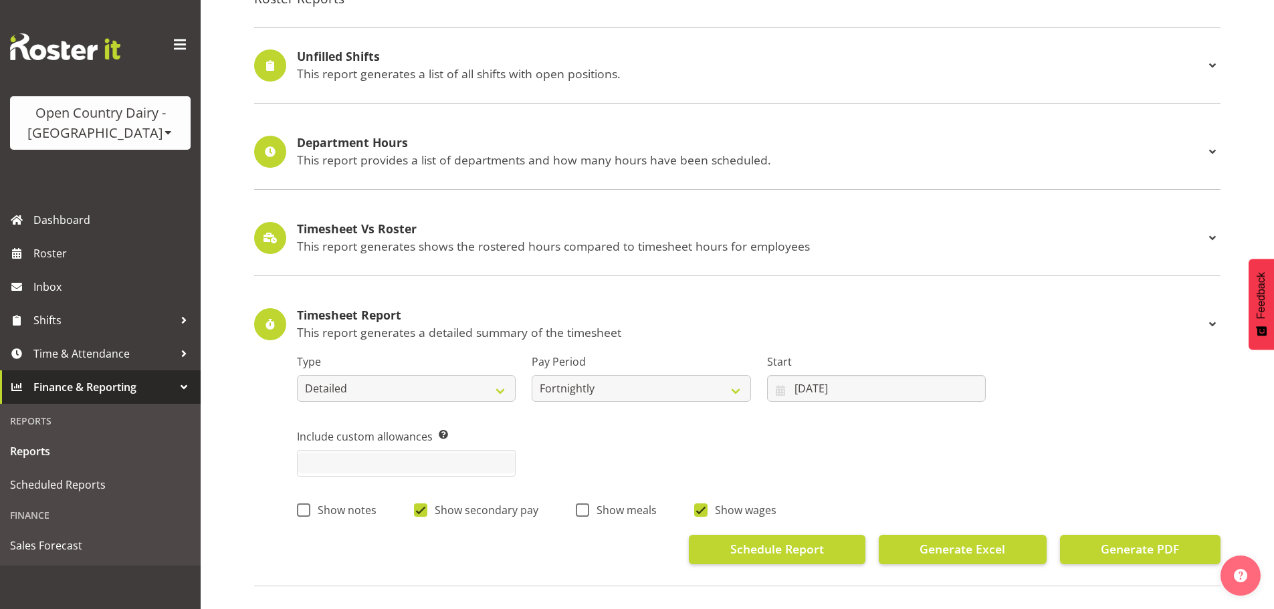
click at [1094, 319] on h4 "Timesheet Report" at bounding box center [750, 315] width 907 height 13
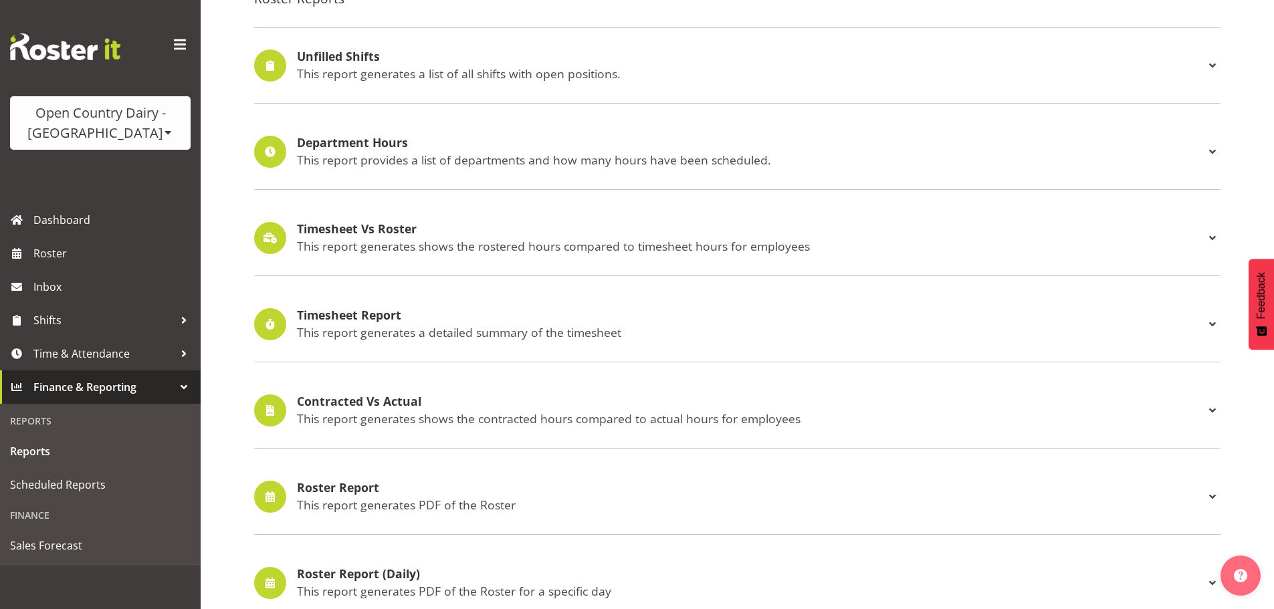
click at [495, 344] on div "Timesheet Report This report generates a detailed summary of the timesheet Type…" at bounding box center [737, 325] width 966 height 76
drag, startPoint x: 614, startPoint y: 315, endPoint x: 1132, endPoint y: 319, distance: 518.1
click at [641, 318] on h4 "Timesheet Report" at bounding box center [750, 315] width 907 height 13
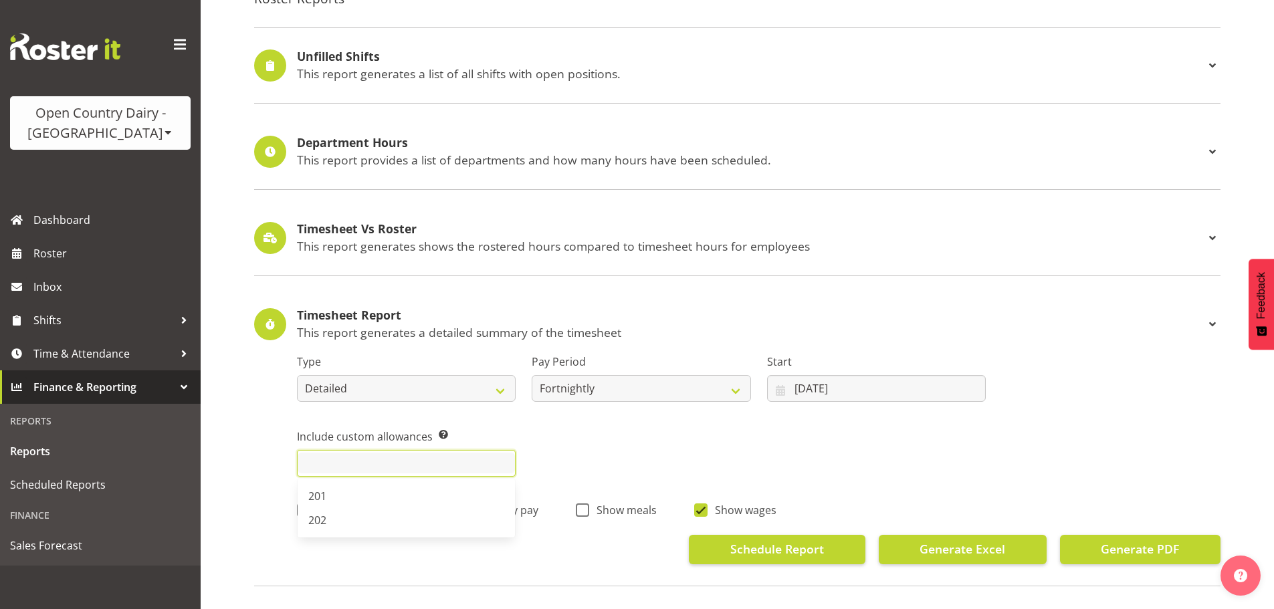
click at [423, 467] on input "text" at bounding box center [405, 463] width 217 height 21
click at [576, 437] on div "Include custom allowances Pick custom allowances that you want to include in th…" at bounding box center [758, 447] width 939 height 75
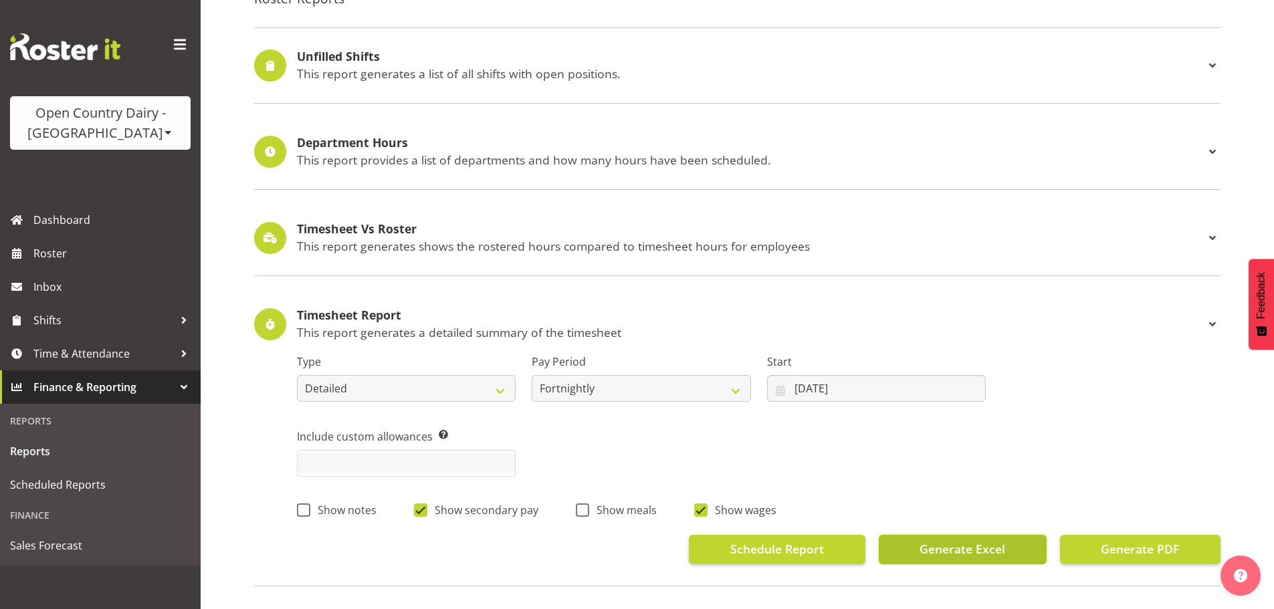
click at [954, 550] on span "Generate Excel" at bounding box center [962, 548] width 86 height 17
click at [959, 556] on span "Generate Excel" at bounding box center [962, 548] width 86 height 17
